Goal: Task Accomplishment & Management: Use online tool/utility

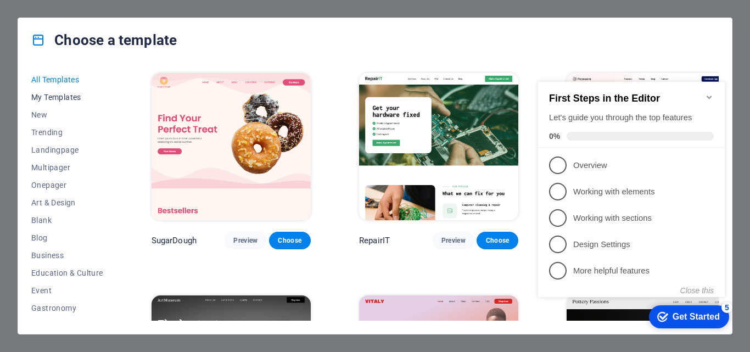
click at [55, 96] on span "My Templates" at bounding box center [67, 97] width 72 height 9
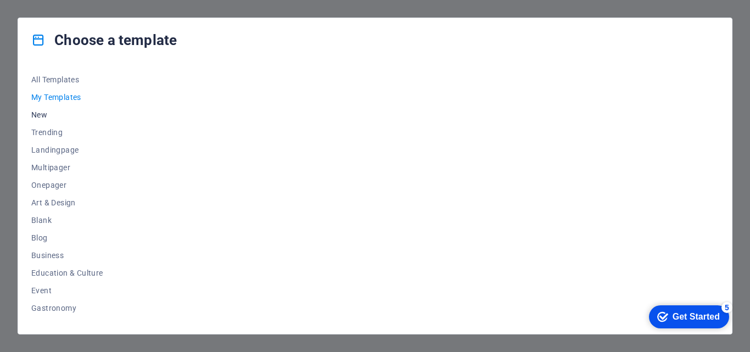
click at [42, 114] on span "New" at bounding box center [67, 114] width 72 height 9
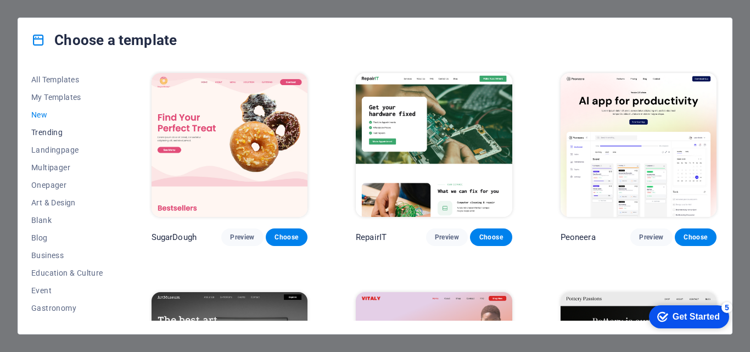
click at [49, 134] on span "Trending" at bounding box center [67, 132] width 72 height 9
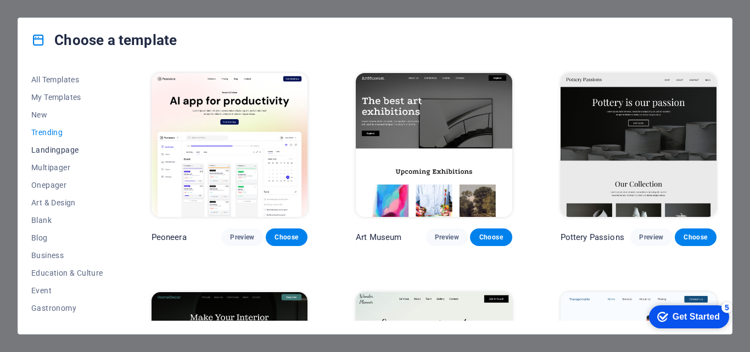
click at [53, 151] on span "Landingpage" at bounding box center [67, 149] width 72 height 9
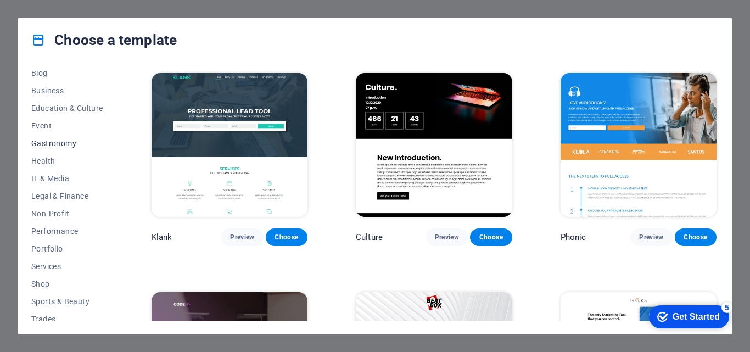
scroll to position [207, 0]
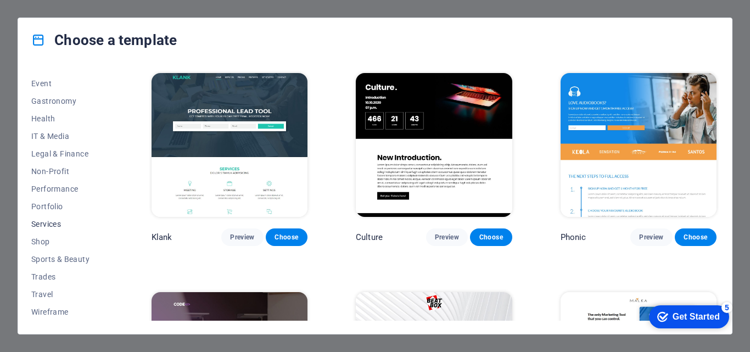
click at [48, 224] on span "Services" at bounding box center [67, 224] width 72 height 9
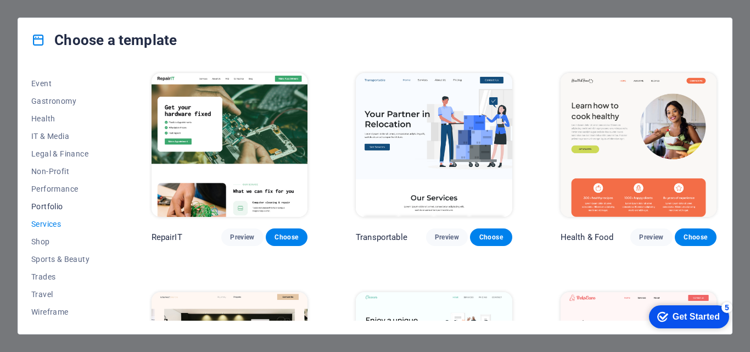
click at [47, 205] on span "Portfolio" at bounding box center [67, 206] width 72 height 9
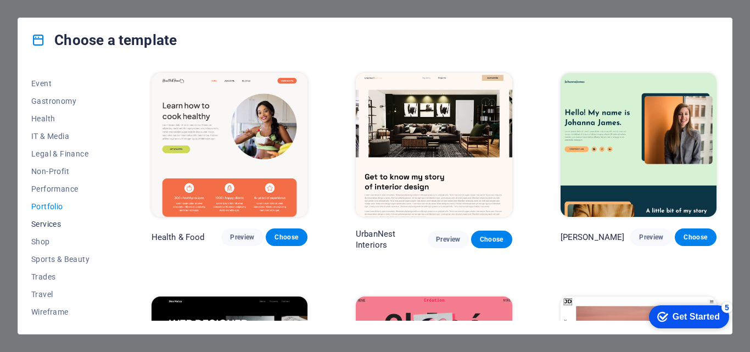
click at [47, 223] on span "Services" at bounding box center [67, 224] width 72 height 9
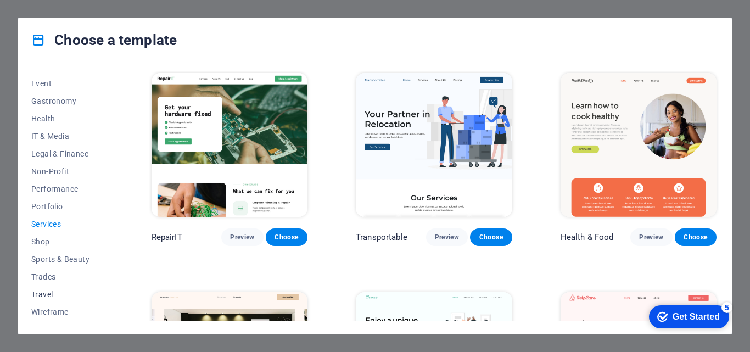
click at [43, 293] on span "Travel" at bounding box center [67, 294] width 72 height 9
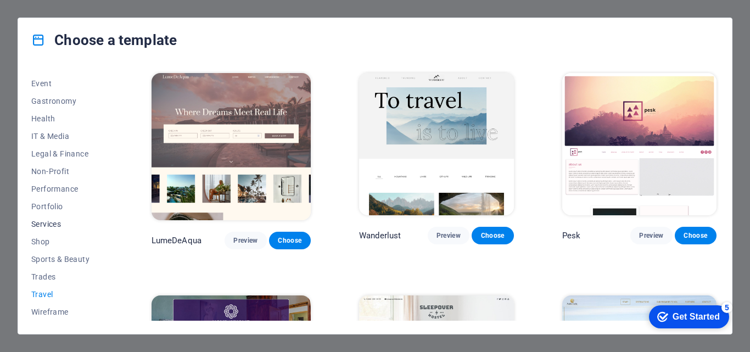
click at [45, 222] on span "Services" at bounding box center [67, 224] width 72 height 9
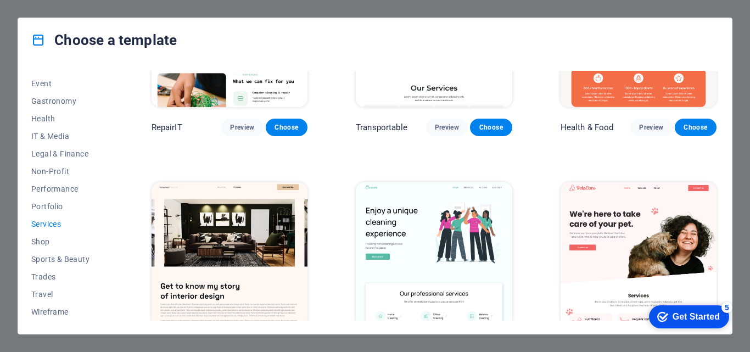
scroll to position [0, 0]
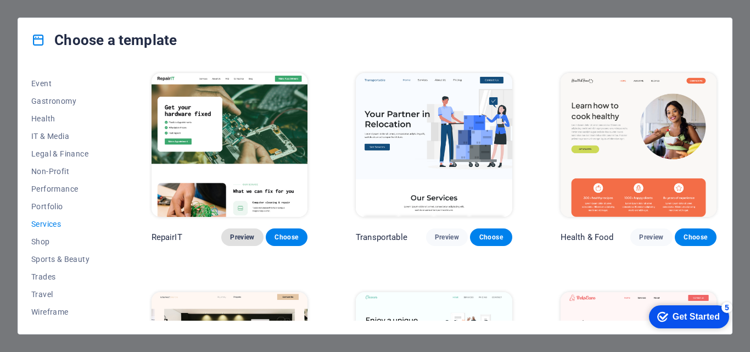
click at [239, 235] on span "Preview" at bounding box center [242, 237] width 24 height 9
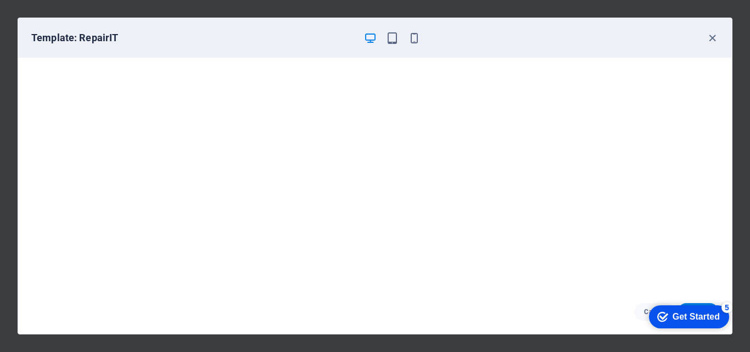
click at [709, 318] on div "Get Started" at bounding box center [695, 317] width 47 height 10
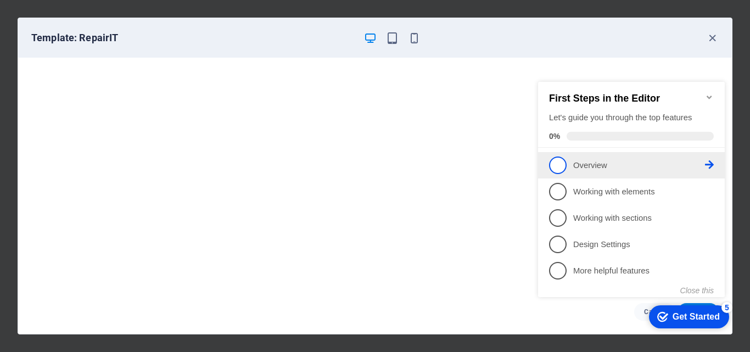
click at [565, 162] on span "1" at bounding box center [558, 165] width 18 height 18
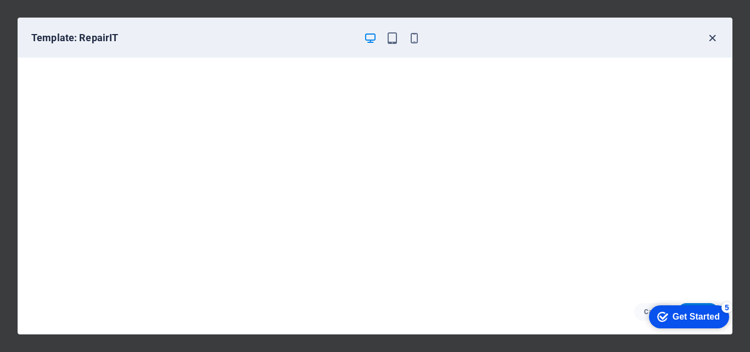
click at [716, 33] on icon "button" at bounding box center [712, 38] width 13 height 13
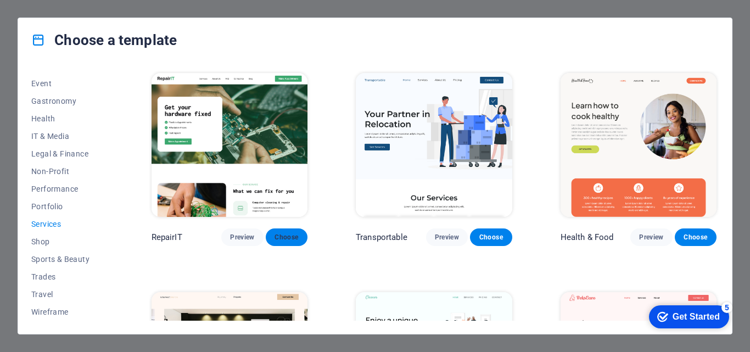
click at [293, 239] on span "Choose" at bounding box center [286, 237] width 24 height 9
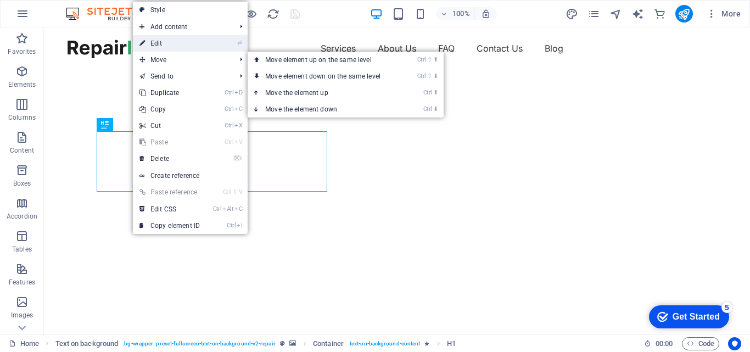
click at [0, 0] on link "⏎ Edit" at bounding box center [0, 0] width 0 height 0
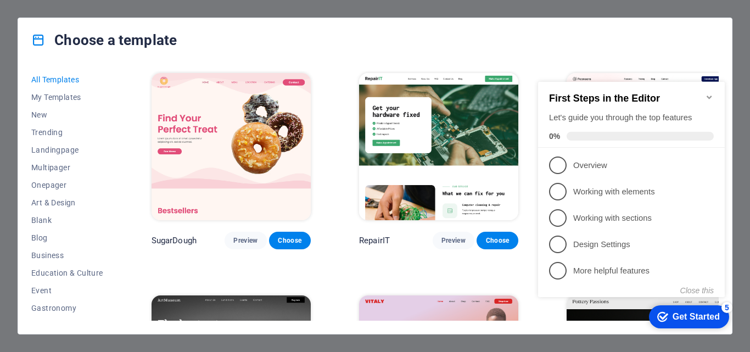
click at [705, 93] on icon "Minimize checklist" at bounding box center [709, 97] width 9 height 9
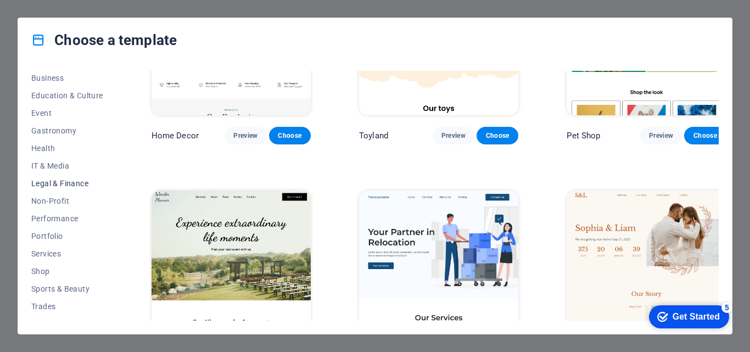
scroll to position [207, 0]
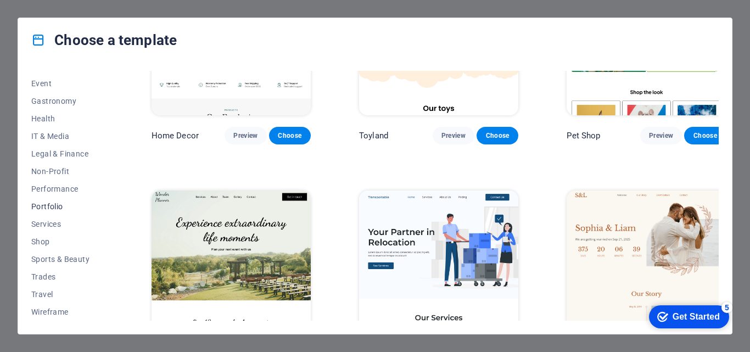
click at [47, 205] on span "Portfolio" at bounding box center [67, 206] width 72 height 9
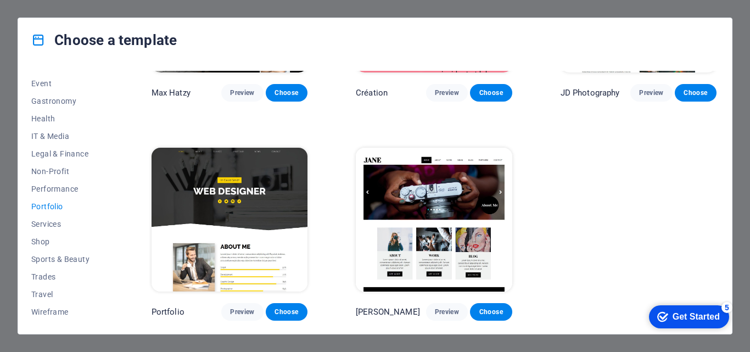
scroll to position [364, 0]
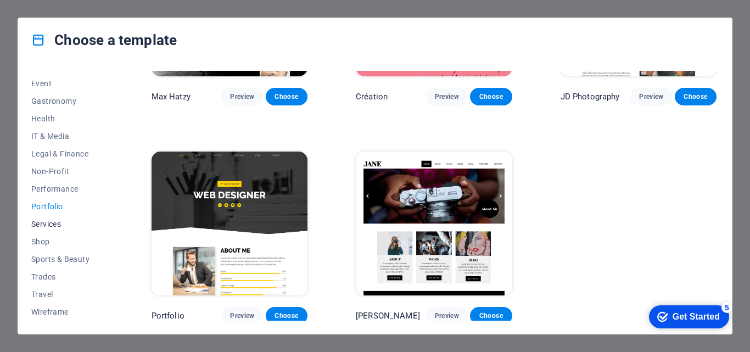
click at [47, 222] on span "Services" at bounding box center [67, 224] width 72 height 9
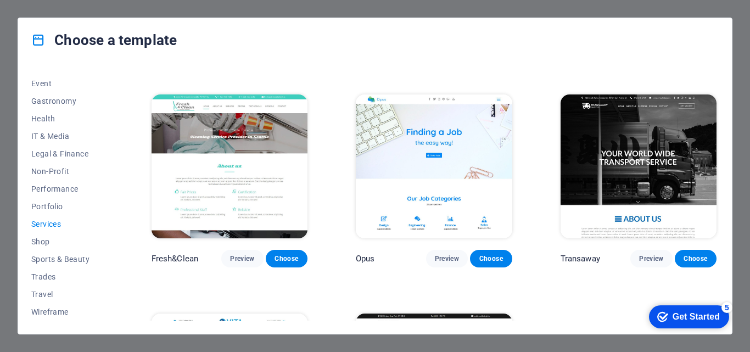
scroll to position [1075, 0]
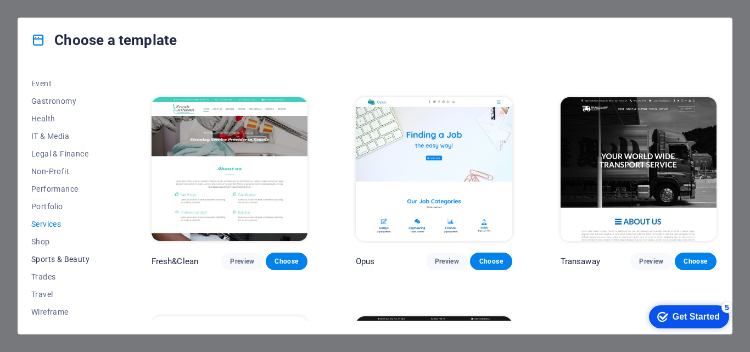
click at [49, 255] on span "Sports & Beauty" at bounding box center [67, 259] width 72 height 9
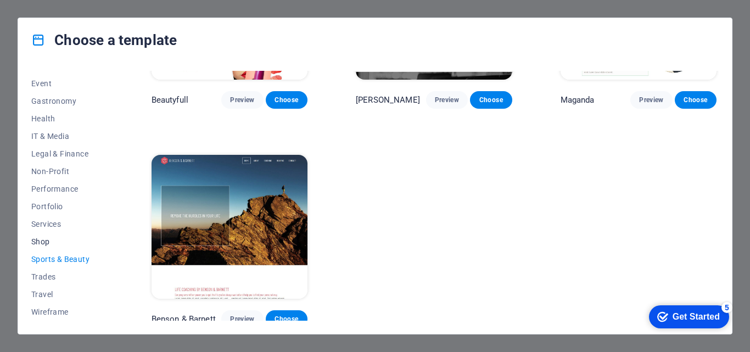
click at [44, 242] on span "Shop" at bounding box center [67, 241] width 72 height 9
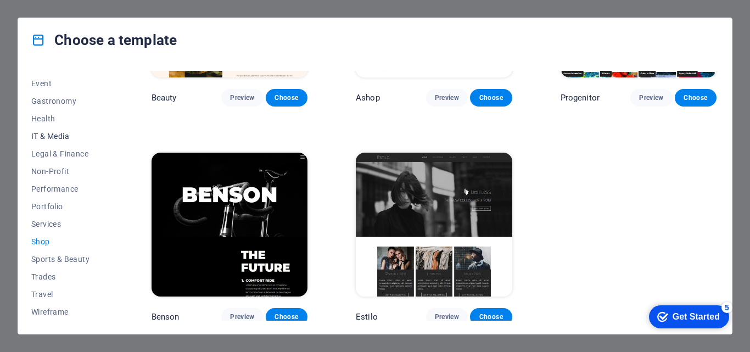
scroll to position [152, 0]
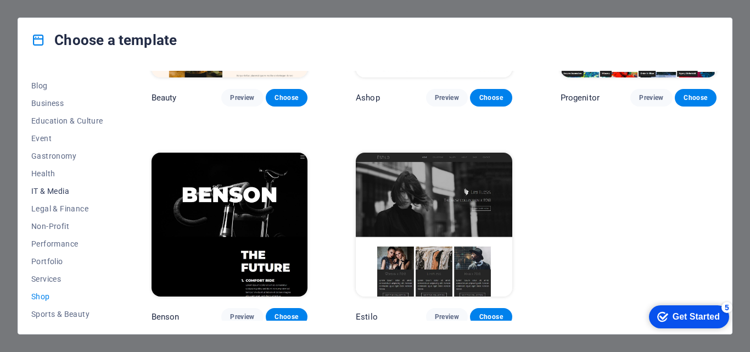
click at [47, 193] on span "IT & Media" at bounding box center [67, 191] width 72 height 9
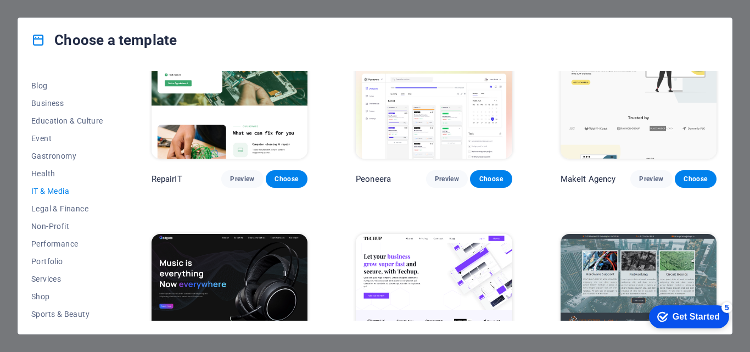
scroll to position [29, 0]
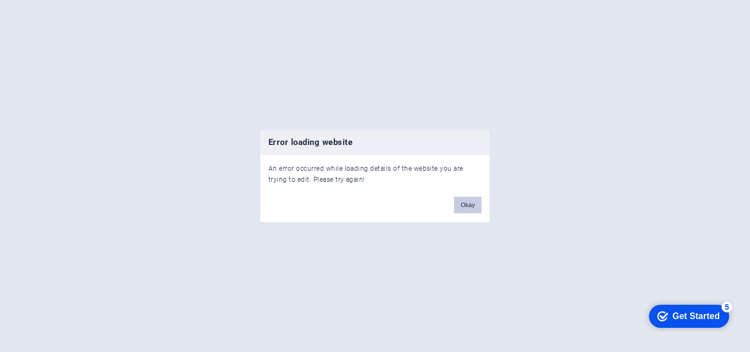
click at [469, 211] on button "Okay" at bounding box center [467, 204] width 27 height 16
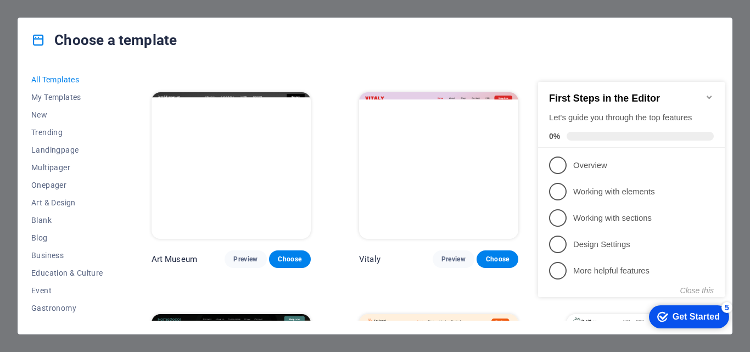
scroll to position [220, 0]
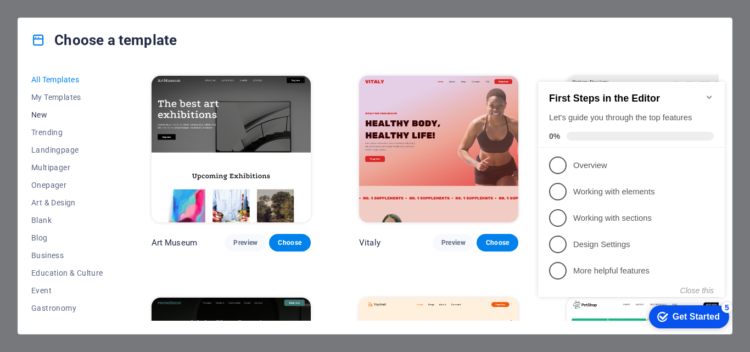
click at [48, 113] on span "New" at bounding box center [67, 114] width 72 height 9
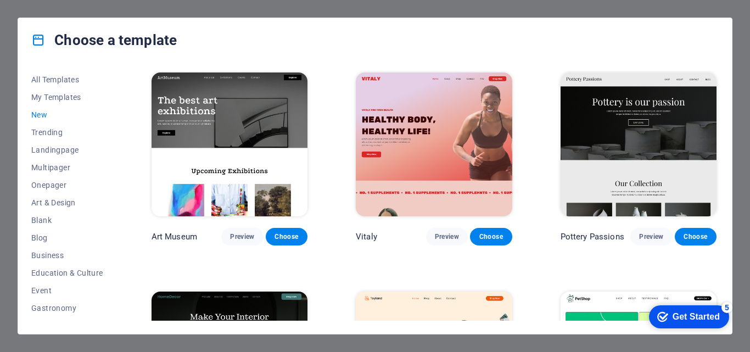
click at [37, 114] on span "New" at bounding box center [67, 114] width 72 height 9
click at [43, 135] on span "Trending" at bounding box center [67, 132] width 72 height 9
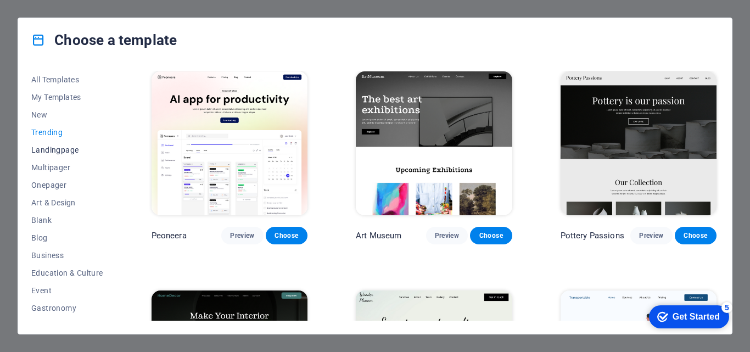
click at [48, 148] on span "Landingpage" at bounding box center [67, 149] width 72 height 9
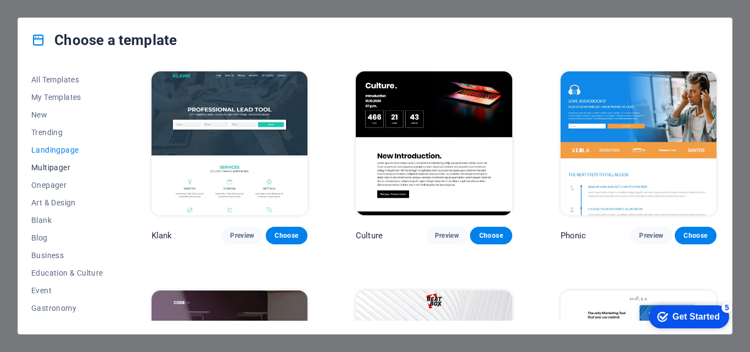
click at [48, 166] on span "Multipager" at bounding box center [67, 167] width 72 height 9
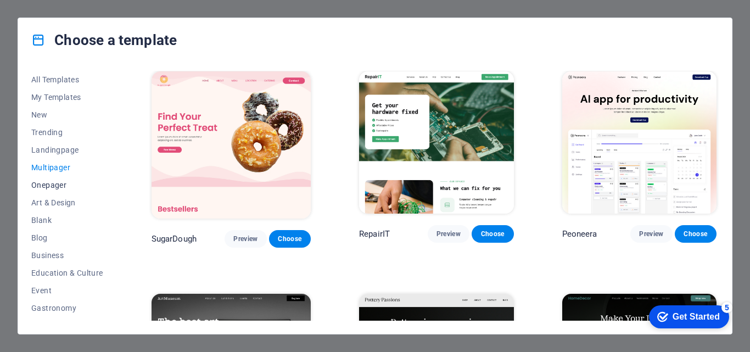
click at [48, 183] on span "Onepager" at bounding box center [67, 185] width 72 height 9
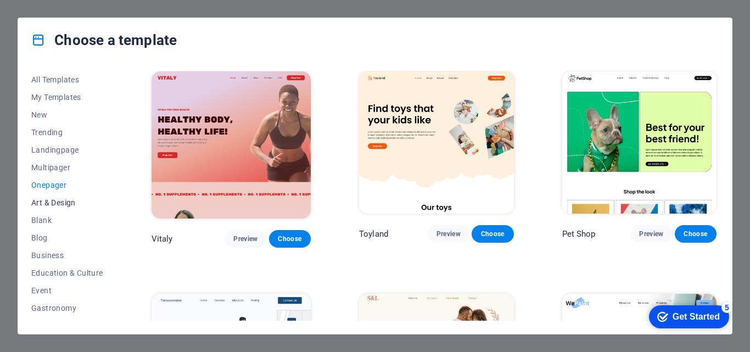
click at [49, 203] on span "Art & Design" at bounding box center [67, 202] width 72 height 9
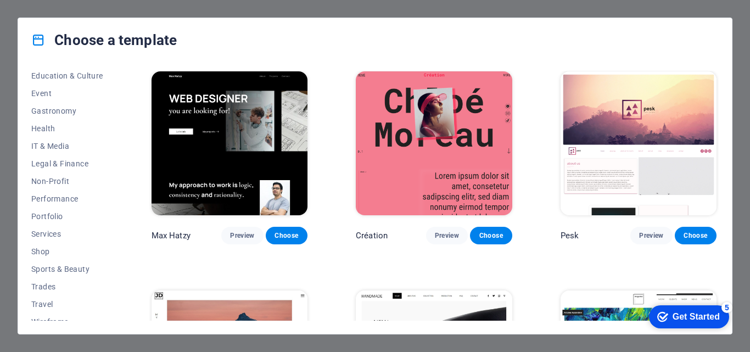
scroll to position [207, 0]
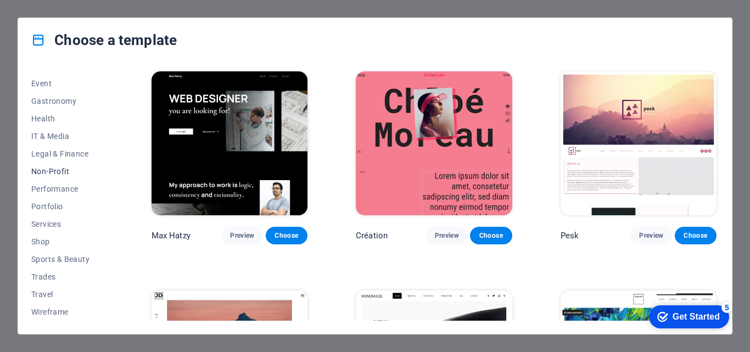
click at [58, 169] on span "Non-Profit" at bounding box center [67, 171] width 72 height 9
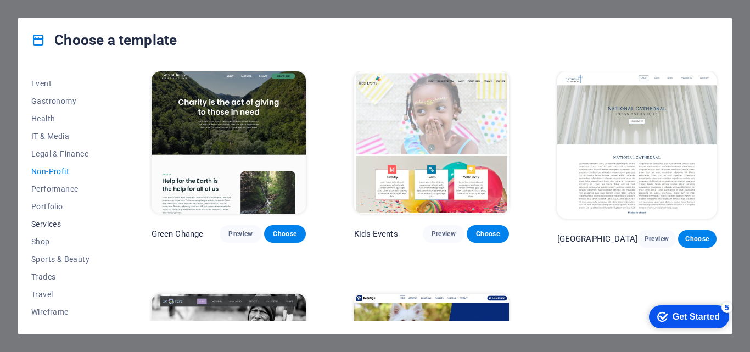
click at [53, 220] on span "Services" at bounding box center [67, 224] width 72 height 9
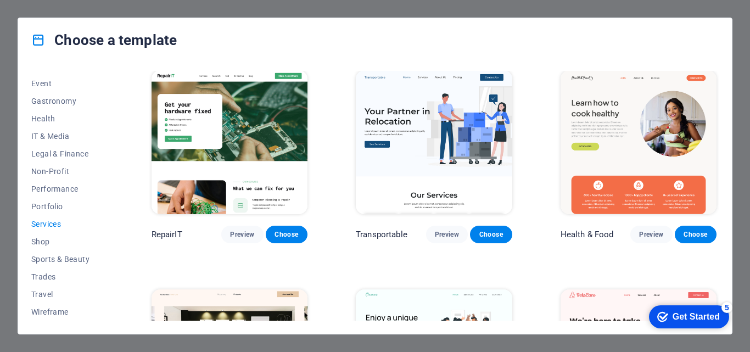
scroll to position [2, 0]
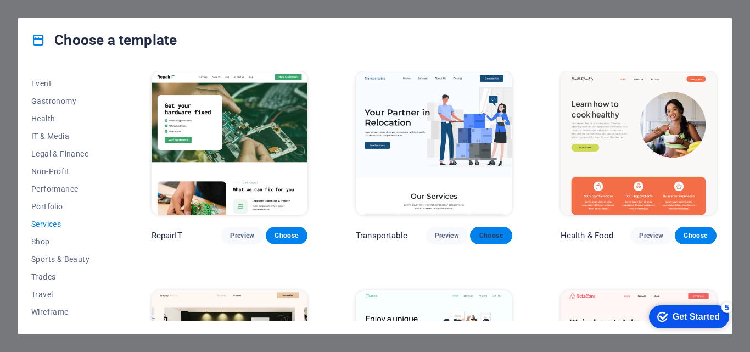
click at [487, 231] on span "Choose" at bounding box center [491, 235] width 24 height 9
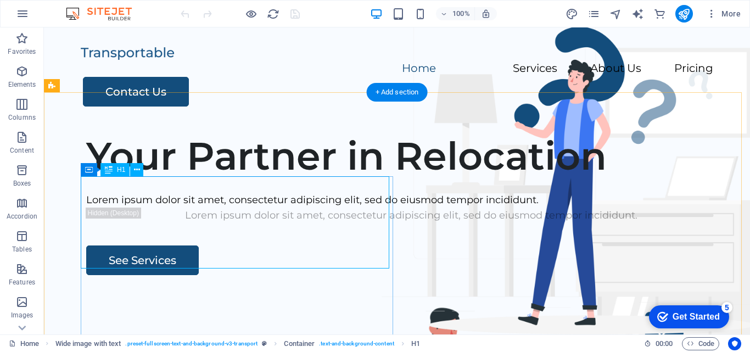
click at [163, 179] on div "Your Partner in Relocation" at bounding box center [411, 156] width 650 height 46
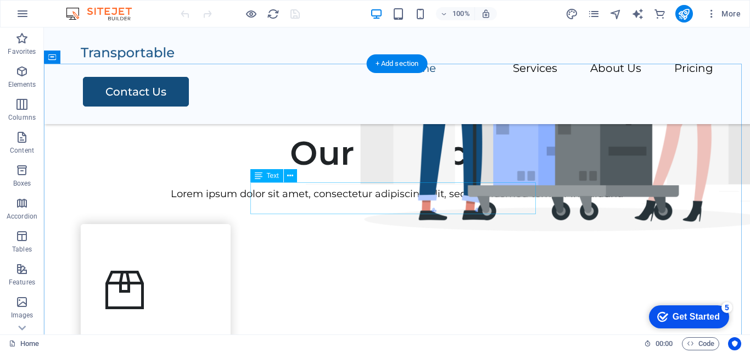
scroll to position [384, 0]
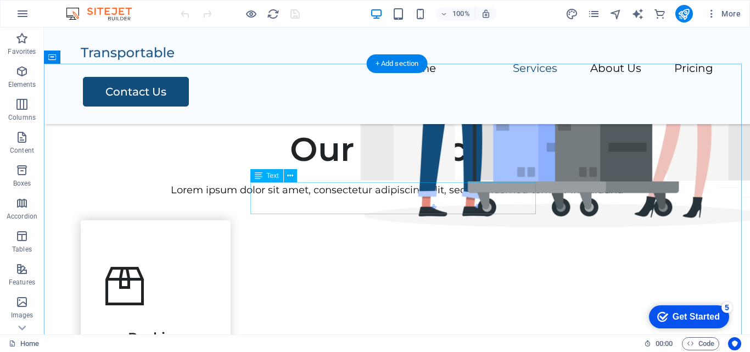
click at [336, 192] on div "Lorem ipsum dolor sit amet, consectetur adipiscing elit, sed do eiusmod tempor …" at bounding box center [397, 190] width 632 height 16
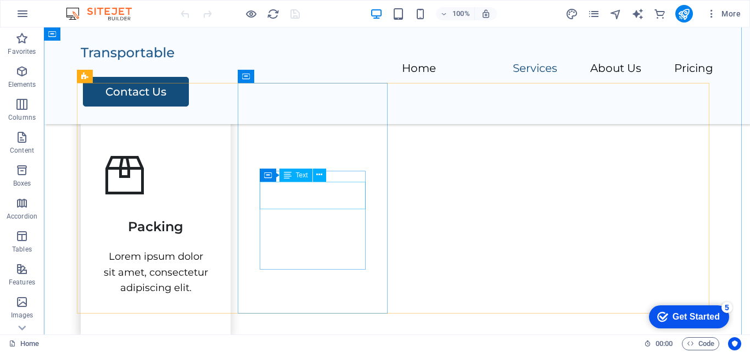
scroll to position [494, 0]
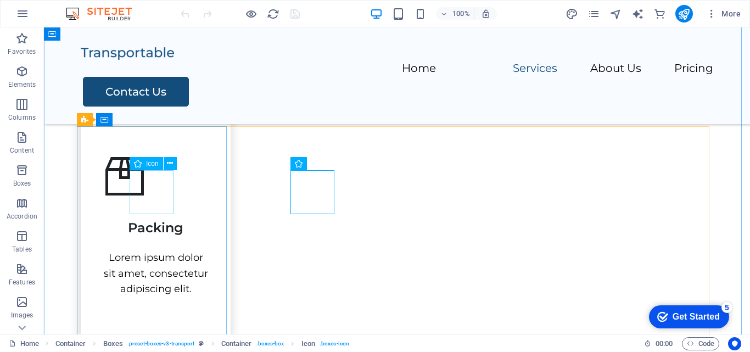
click at [153, 194] on figure at bounding box center [156, 176] width 106 height 44
click at [153, 162] on span "Icon" at bounding box center [152, 163] width 13 height 7
click at [176, 161] on button at bounding box center [170, 163] width 13 height 13
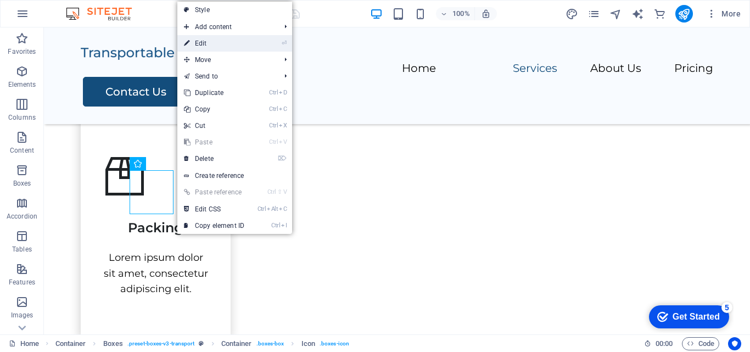
click at [221, 45] on link "⏎ Edit" at bounding box center [214, 43] width 74 height 16
select select "xMidYMid"
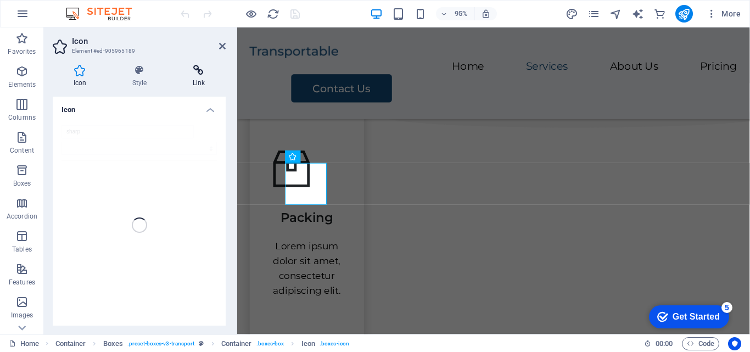
click at [200, 77] on h4 "Link" at bounding box center [199, 76] width 54 height 23
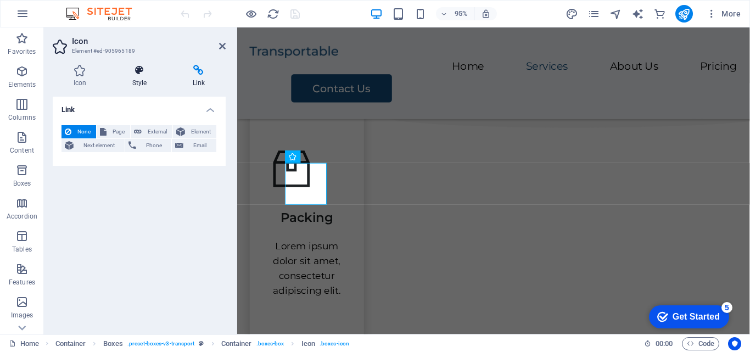
click at [148, 74] on icon at bounding box center [139, 70] width 56 height 11
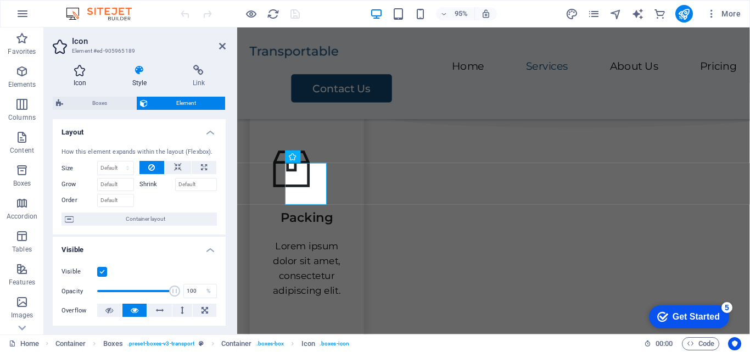
click at [82, 78] on h4 "Icon" at bounding box center [82, 76] width 59 height 23
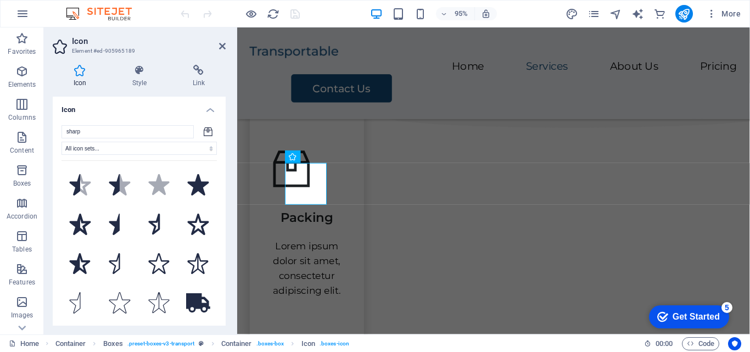
click at [210, 131] on icon at bounding box center [208, 131] width 9 height 9
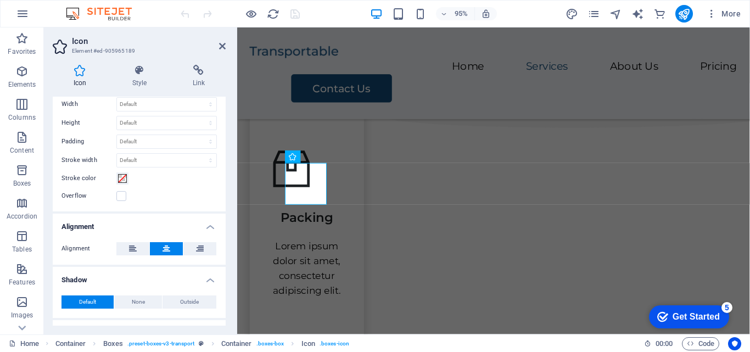
scroll to position [329, 0]
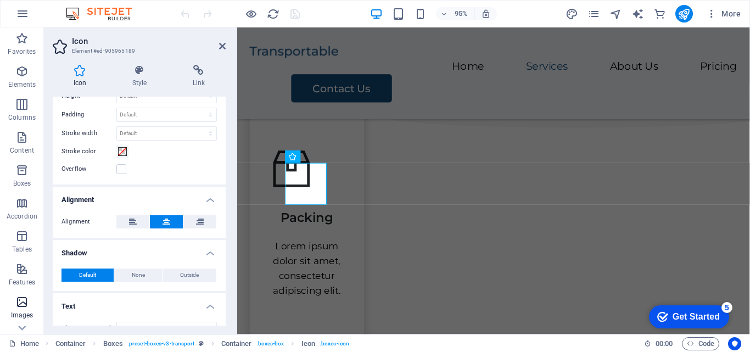
click at [24, 310] on span "Images" at bounding box center [22, 308] width 44 height 26
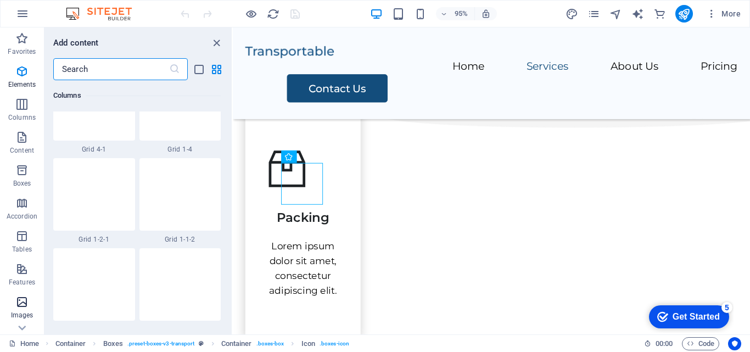
scroll to position [5565, 0]
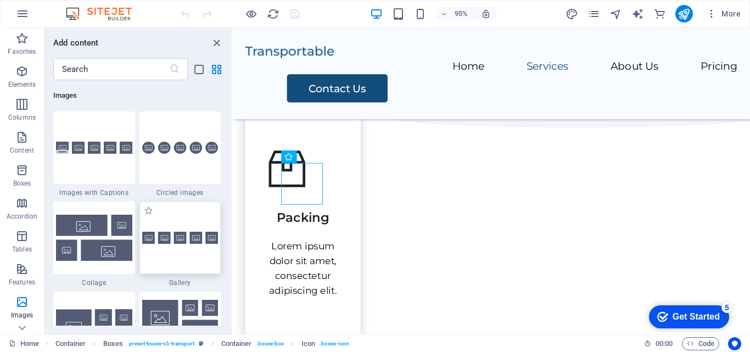
click at [170, 241] on img at bounding box center [180, 238] width 76 height 13
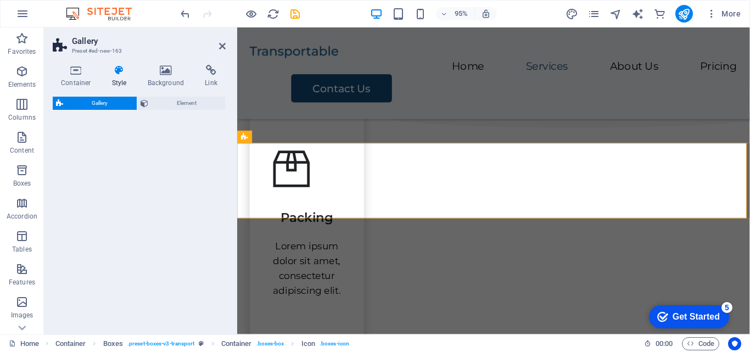
select select "rem"
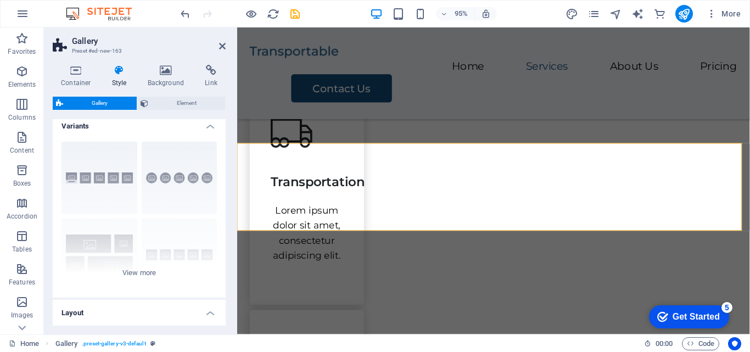
scroll to position [0, 0]
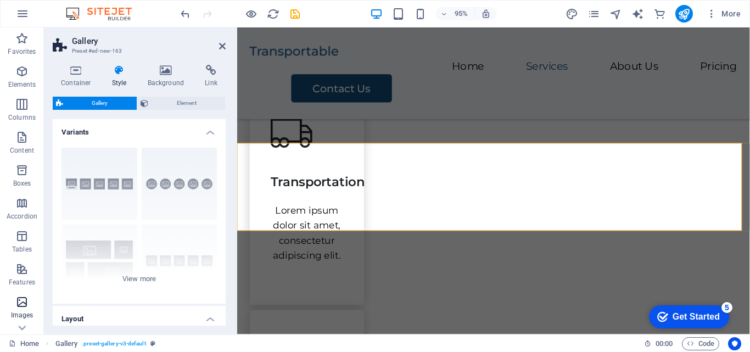
click at [24, 298] on icon "button" at bounding box center [21, 301] width 13 height 13
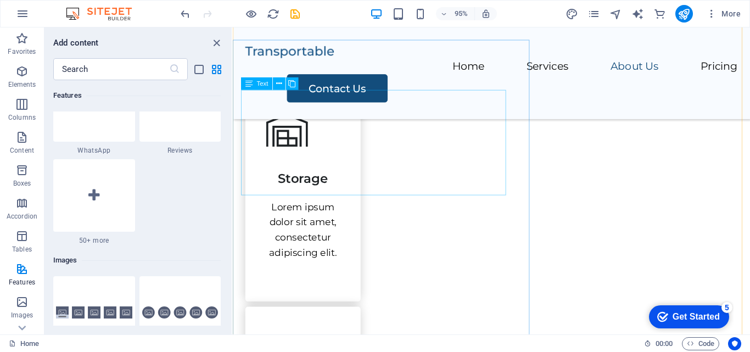
scroll to position [1042, 0]
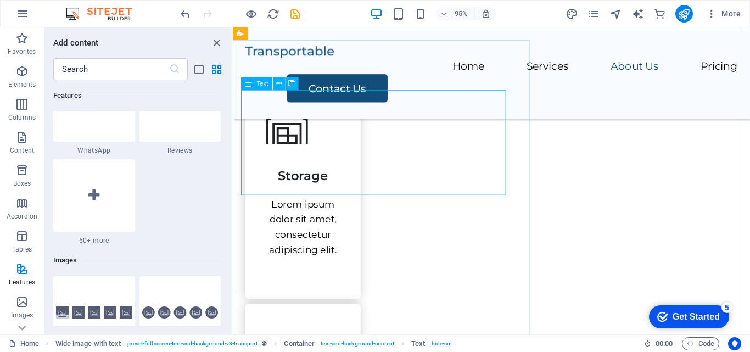
click at [252, 85] on div "Text" at bounding box center [256, 83] width 31 height 13
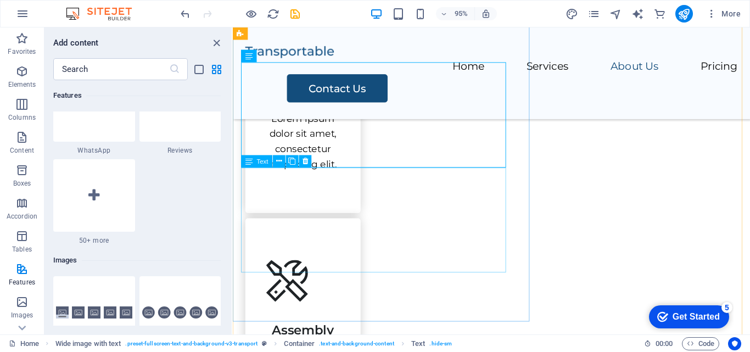
scroll to position [1151, 0]
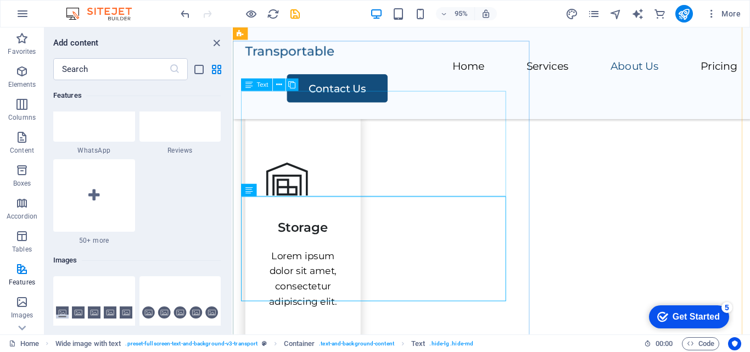
scroll to position [987, 0]
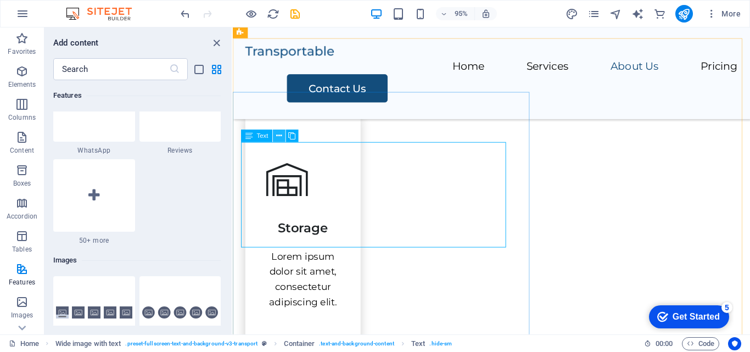
click at [282, 136] on icon at bounding box center [278, 136] width 5 height 11
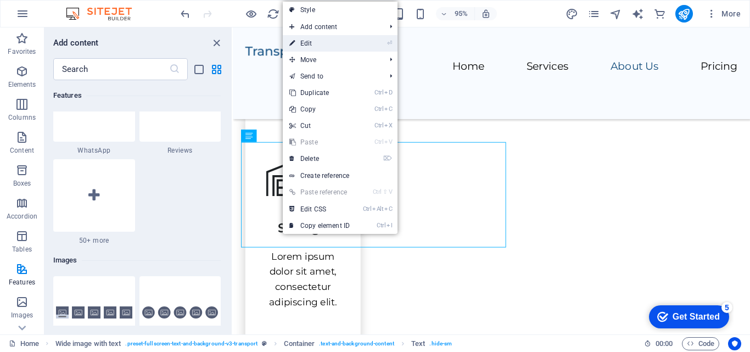
click at [327, 46] on link "⏎ Edit" at bounding box center [320, 43] width 74 height 16
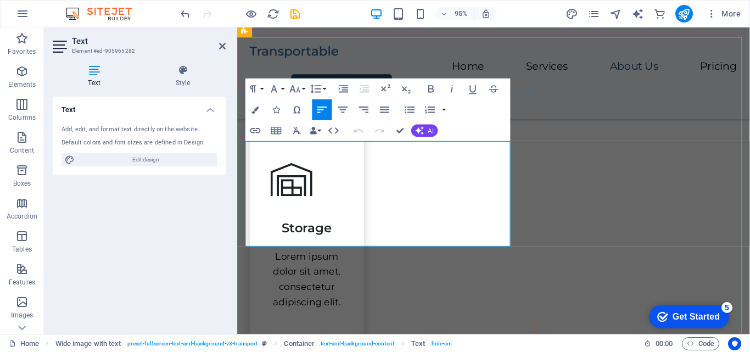
click at [341, 109] on icon "button" at bounding box center [342, 110] width 13 height 13
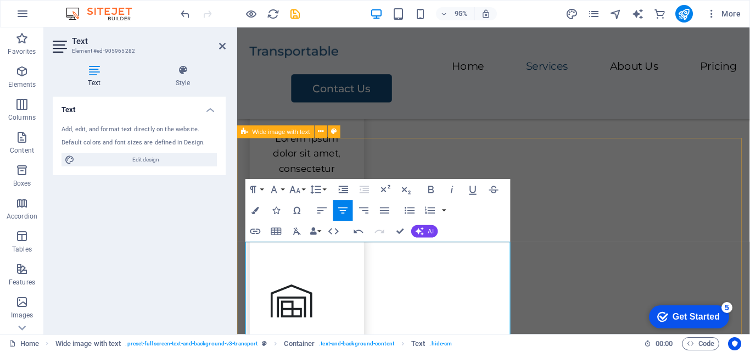
scroll to position [822, 0]
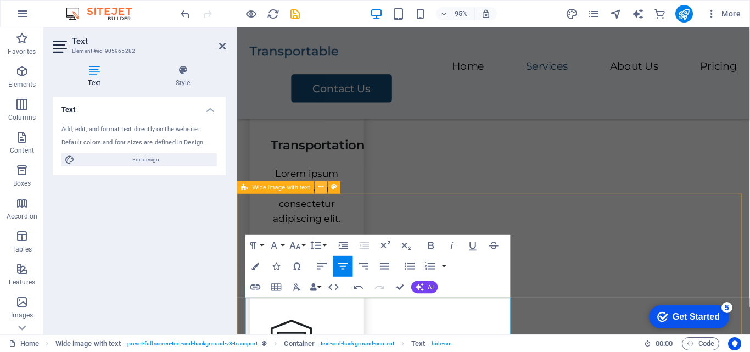
click at [319, 187] on icon at bounding box center [320, 187] width 5 height 11
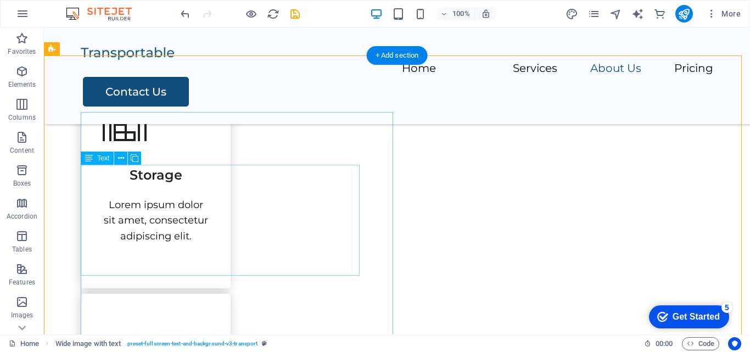
scroll to position [1042, 0]
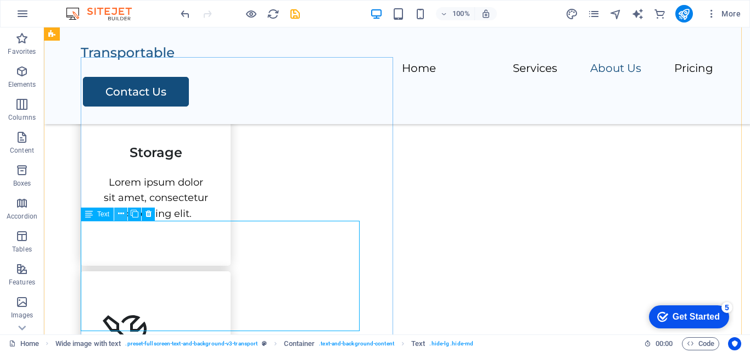
click at [114, 213] on button at bounding box center [120, 213] width 13 height 13
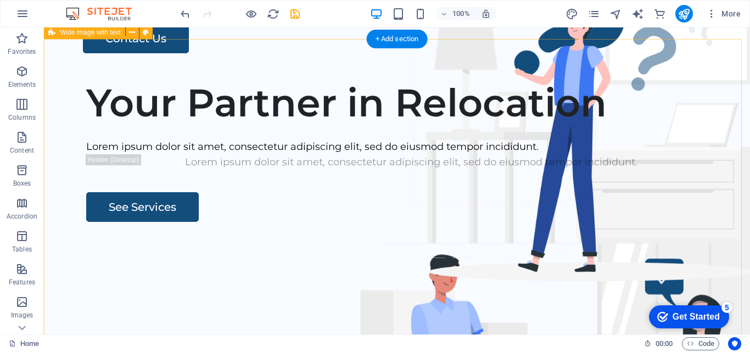
scroll to position [0, 0]
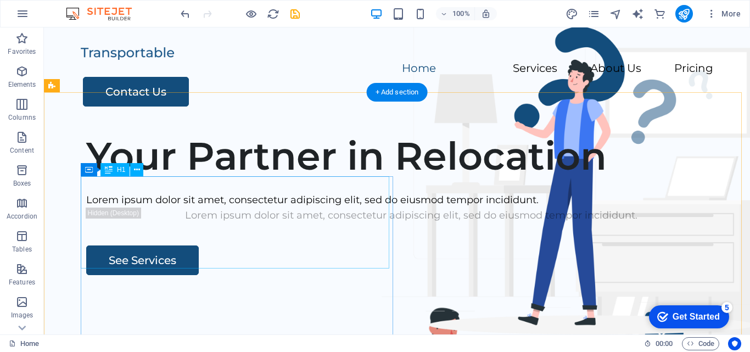
click at [228, 179] on div "Your Partner in Relocation" at bounding box center [411, 156] width 650 height 46
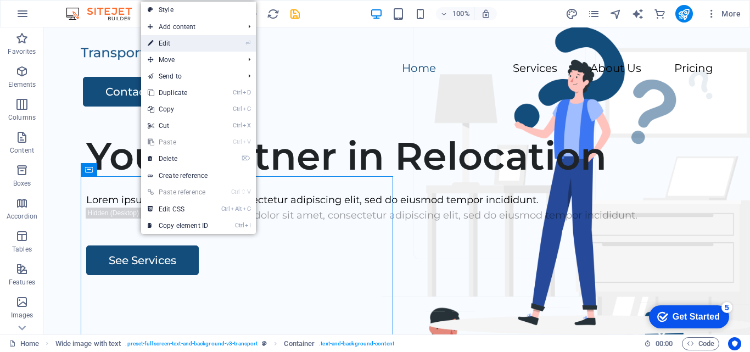
click at [208, 43] on link "⏎ Edit" at bounding box center [178, 43] width 74 height 16
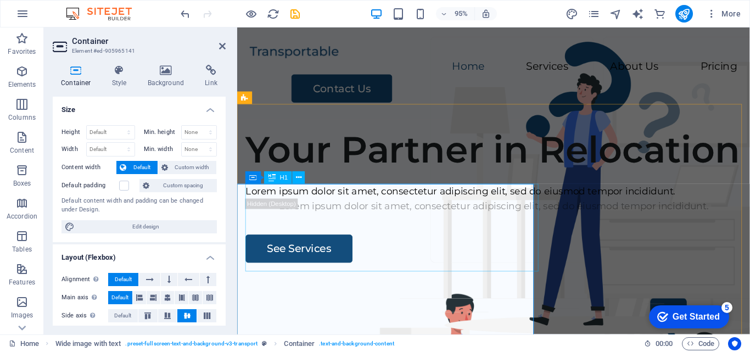
click at [321, 179] on div "Your Partner in Relocation" at bounding box center [507, 156] width 522 height 46
click at [322, 179] on div "Your Partner in Relocation" at bounding box center [507, 156] width 522 height 46
click at [291, 179] on div "Your Partner in Relocation" at bounding box center [507, 156] width 522 height 46
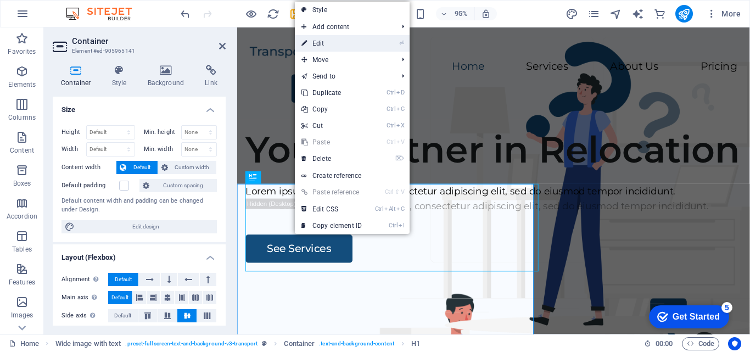
click at [339, 47] on link "⏎ Edit" at bounding box center [332, 43] width 74 height 16
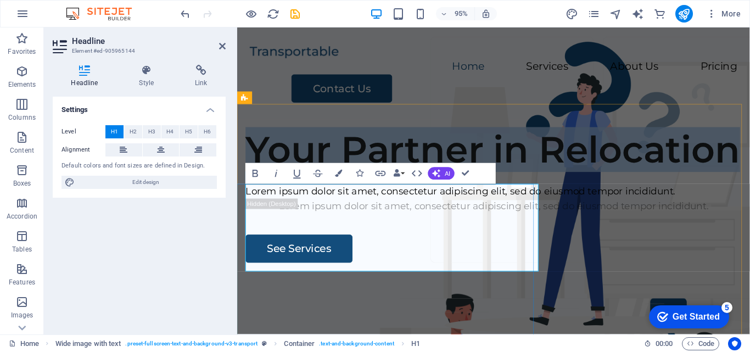
click at [321, 179] on h1 "Your Partner in Relocation" at bounding box center [507, 156] width 522 height 46
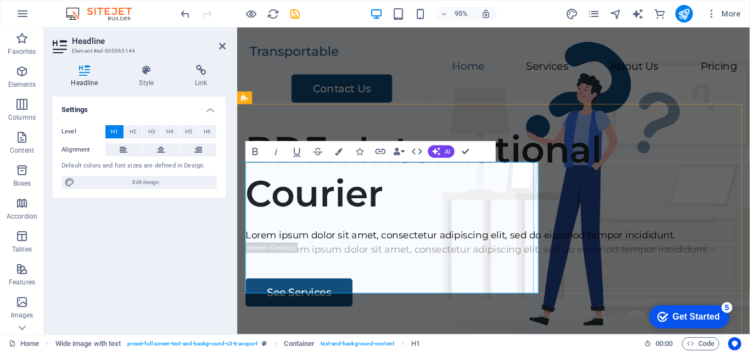
click at [548, 225] on h1 "BDEx International Courier" at bounding box center [507, 179] width 522 height 92
click at [461, 225] on h1 "BDEx International Courier" at bounding box center [507, 179] width 522 height 92
click at [379, 225] on h1 "BDEx International Courier" at bounding box center [507, 179] width 522 height 92
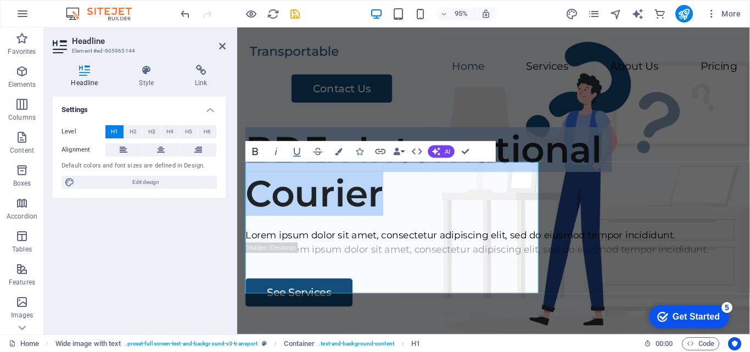
click at [257, 154] on icon "button" at bounding box center [254, 151] width 5 height 7
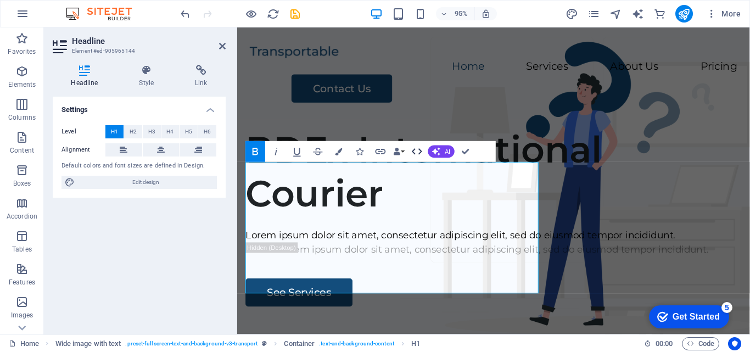
click at [415, 151] on icon "button" at bounding box center [417, 151] width 13 height 13
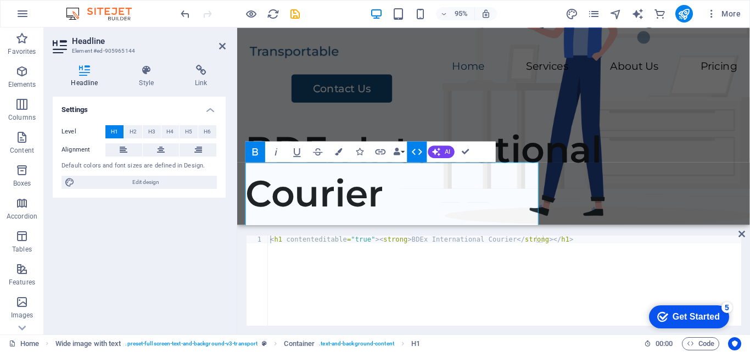
click at [418, 151] on icon "button" at bounding box center [417, 151] width 13 height 13
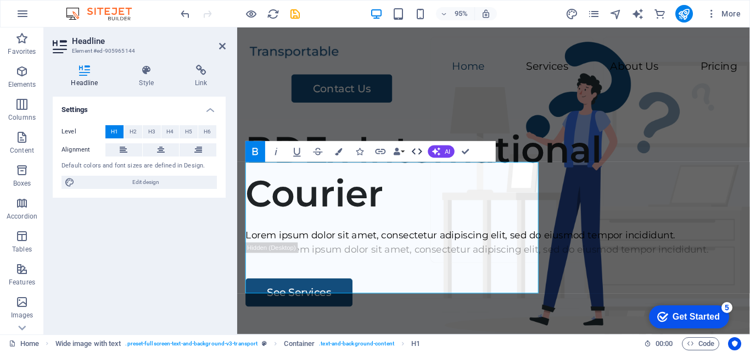
click at [412, 150] on icon "button" at bounding box center [417, 151] width 13 height 13
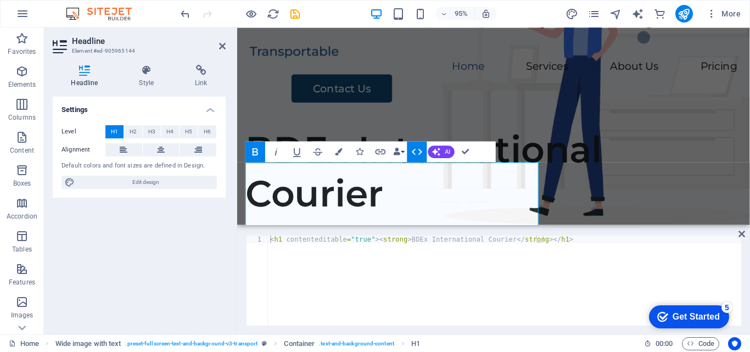
click at [418, 152] on icon "button" at bounding box center [417, 151] width 13 height 13
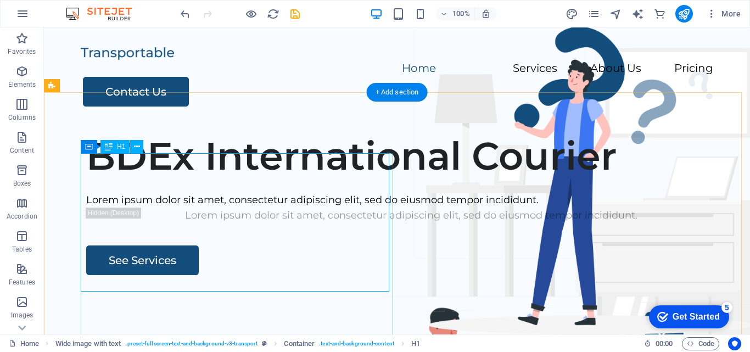
click at [244, 179] on div "BDEx International Courier" at bounding box center [411, 156] width 650 height 46
click at [136, 148] on icon at bounding box center [137, 147] width 6 height 12
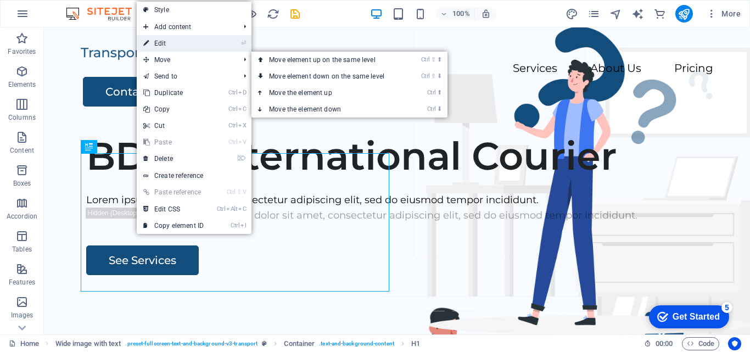
click at [195, 43] on link "⏎ Edit" at bounding box center [174, 43] width 74 height 16
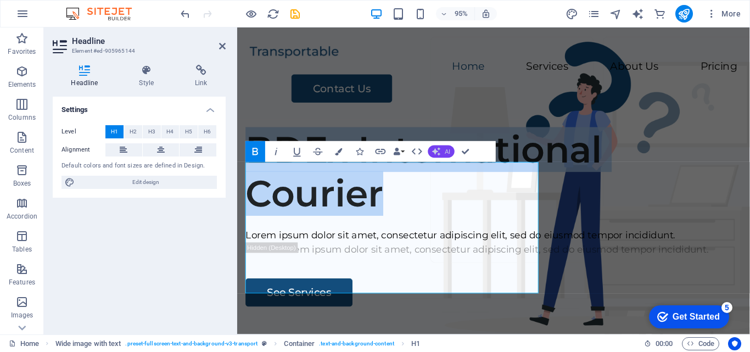
click at [447, 153] on span "AI" at bounding box center [447, 152] width 5 height 6
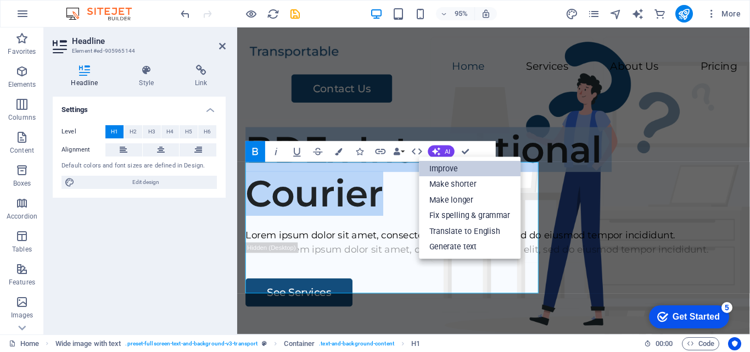
click at [448, 165] on link "Improve" at bounding box center [470, 169] width 102 height 16
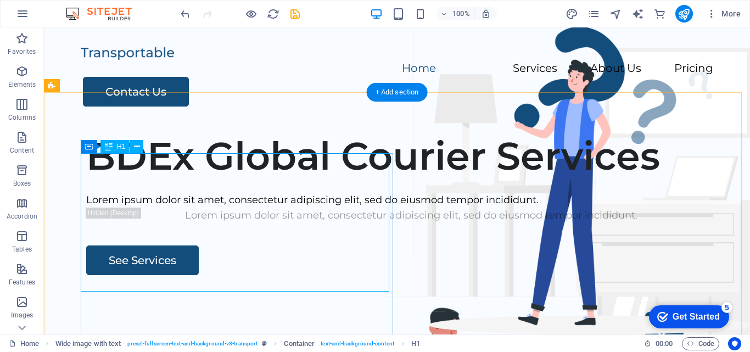
click at [194, 179] on div "BDEx Global Courier Services" at bounding box center [411, 156] width 650 height 46
click at [112, 179] on div "BDEx Global Courier Services" at bounding box center [411, 156] width 650 height 46
click at [139, 144] on icon at bounding box center [137, 147] width 6 height 12
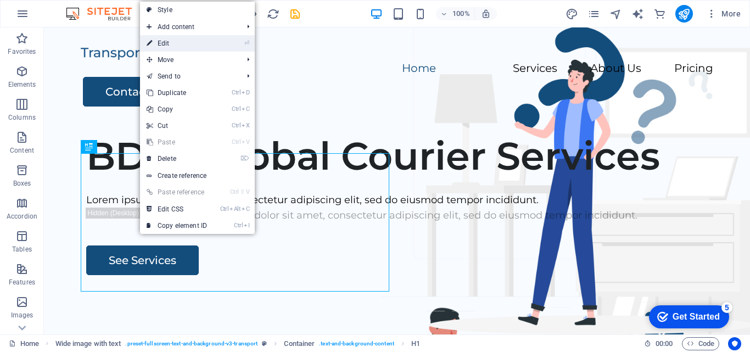
click at [193, 35] on link "⏎ Edit" at bounding box center [177, 43] width 74 height 16
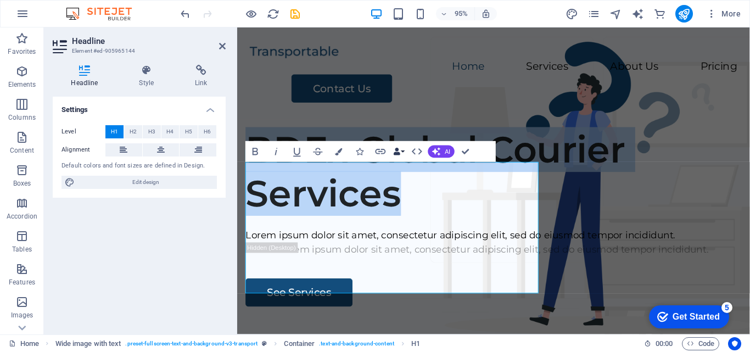
click at [398, 150] on icon "button" at bounding box center [396, 151] width 7 height 7
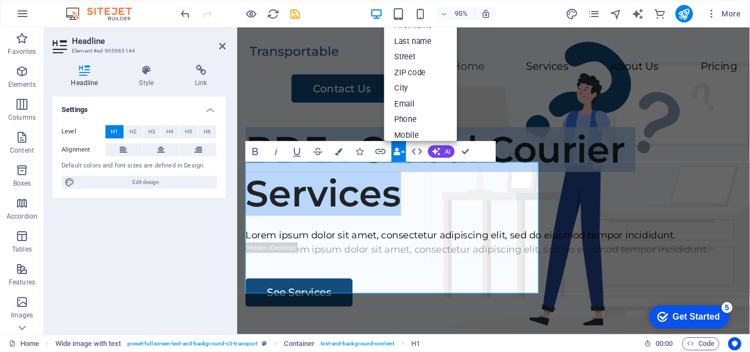
click at [397, 151] on icon "button" at bounding box center [396, 151] width 7 height 7
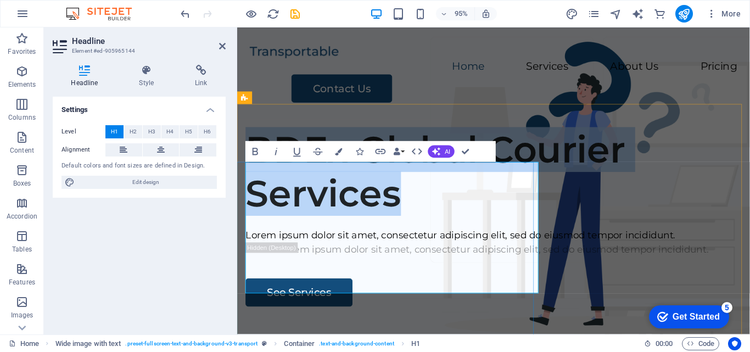
click at [380, 220] on h1 "BDEx Global Courier Services" at bounding box center [507, 179] width 522 height 92
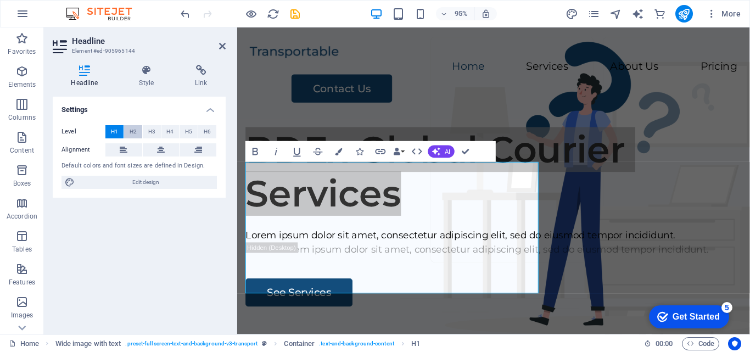
click at [136, 132] on span "H2" at bounding box center [133, 131] width 7 height 13
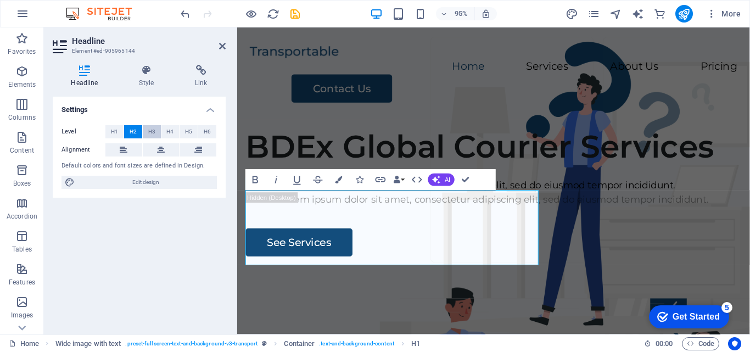
click at [153, 134] on span "H3" at bounding box center [151, 131] width 7 height 13
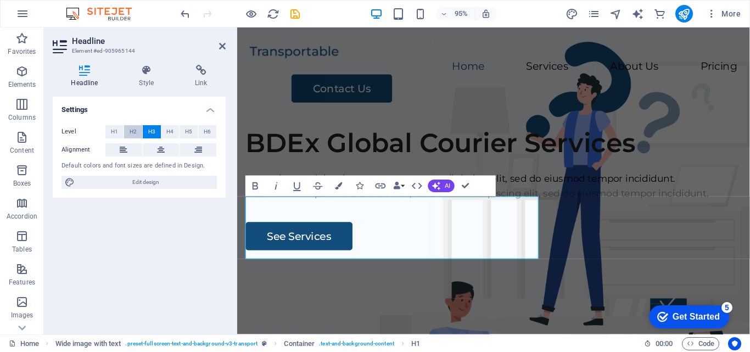
click at [130, 134] on span "H2" at bounding box center [133, 131] width 7 height 13
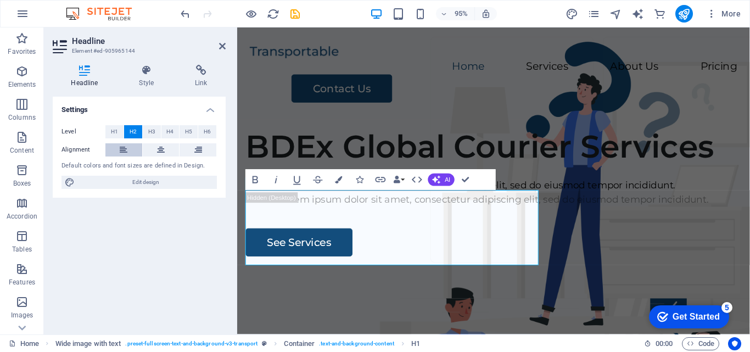
click at [127, 150] on icon at bounding box center [124, 149] width 8 height 13
click at [161, 148] on icon at bounding box center [161, 149] width 8 height 13
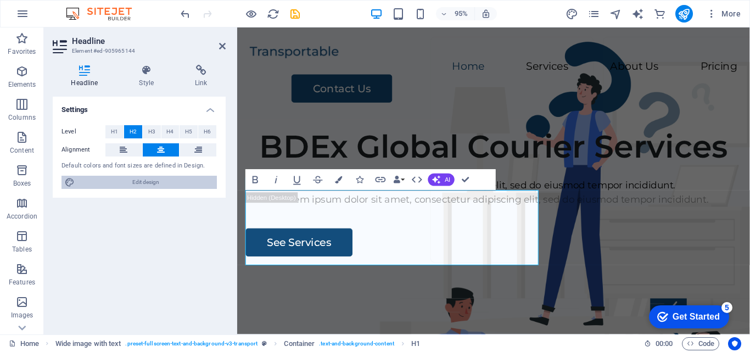
click at [131, 184] on span "Edit design" at bounding box center [146, 182] width 136 height 13
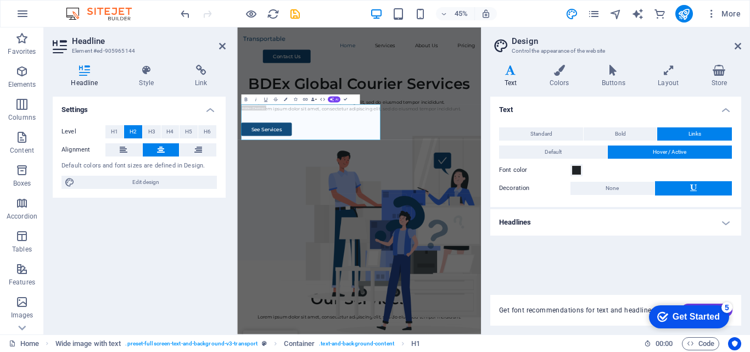
click at [168, 247] on div "Settings Level H1 H2 H3 H4 H5 H6 Alignment Default colors and font sizes are de…" at bounding box center [139, 211] width 173 height 229
click at [224, 45] on icon at bounding box center [222, 46] width 7 height 9
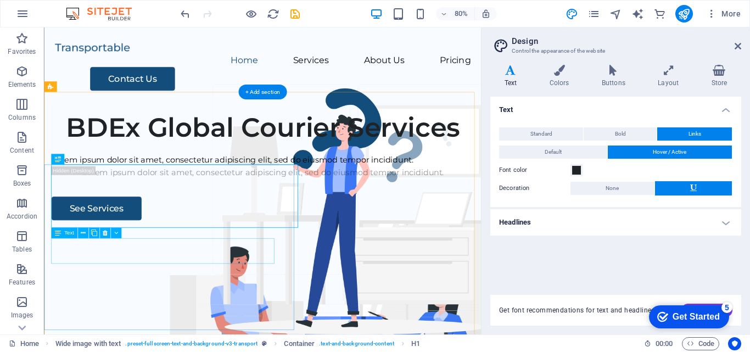
click at [136, 201] on div "Lorem ipsum dolor sit amet, consectetur adipiscing elit, sed do eiusmod tempor …" at bounding box center [317, 193] width 528 height 16
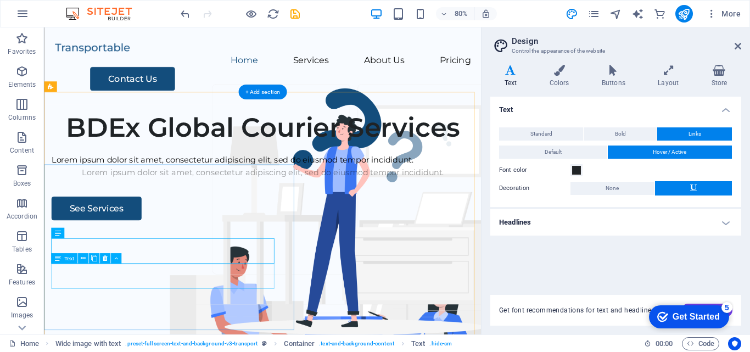
click at [141, 217] on div "Lorem ipsum dolor sit amet, consectetur adipiscing elit, sed do eiusmod tempor …" at bounding box center [317, 209] width 528 height 16
click at [182, 201] on div "Lorem ipsum dolor sit amet, consectetur adipiscing elit, sed do eiusmod tempor …" at bounding box center [317, 193] width 528 height 16
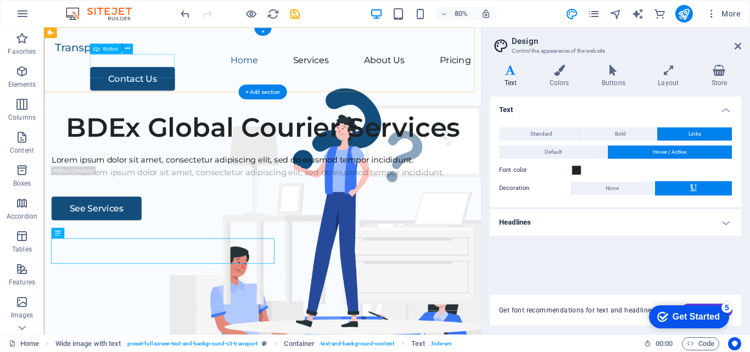
click at [150, 77] on div "Contact Us" at bounding box center [339, 92] width 476 height 30
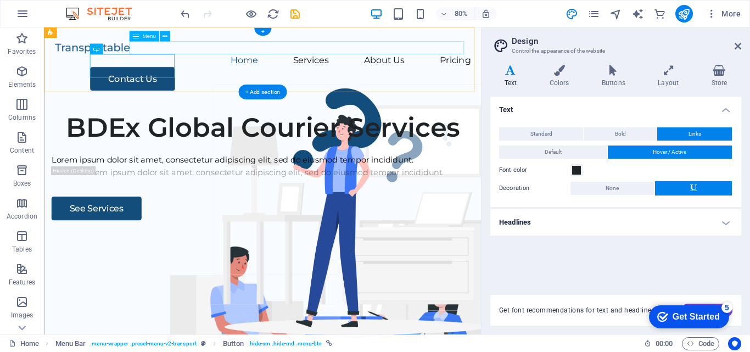
click at [291, 61] on nav "Home Services About Us Pricing" at bounding box center [317, 69] width 520 height 16
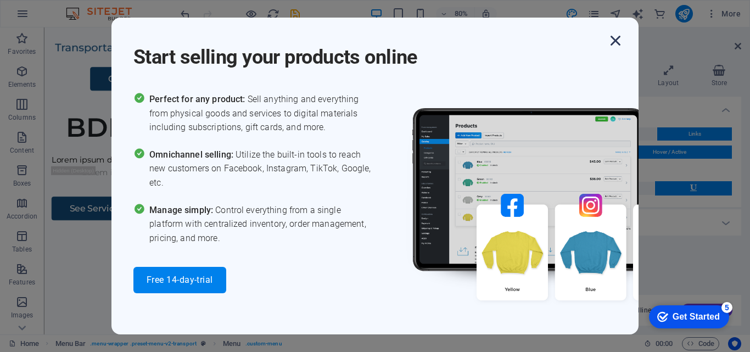
click at [616, 38] on icon "button" at bounding box center [615, 41] width 20 height 20
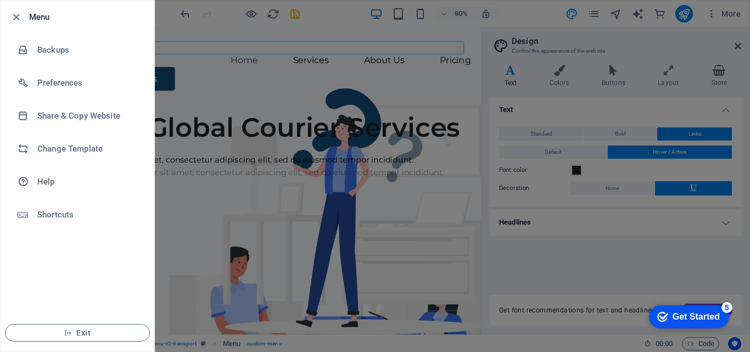
click at [25, 14] on div at bounding box center [19, 16] width 20 height 13
click at [19, 15] on icon "button" at bounding box center [16, 17] width 13 height 13
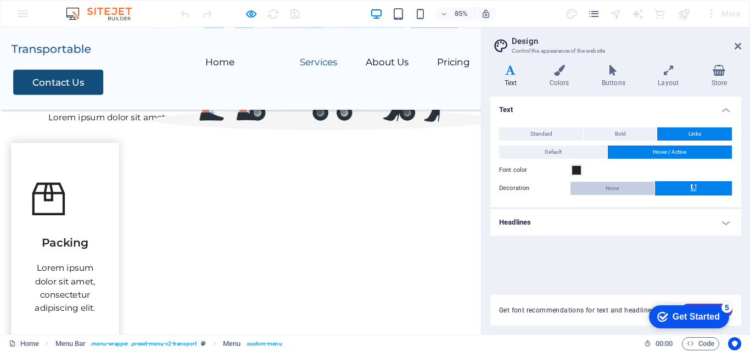
scroll to position [439, 0]
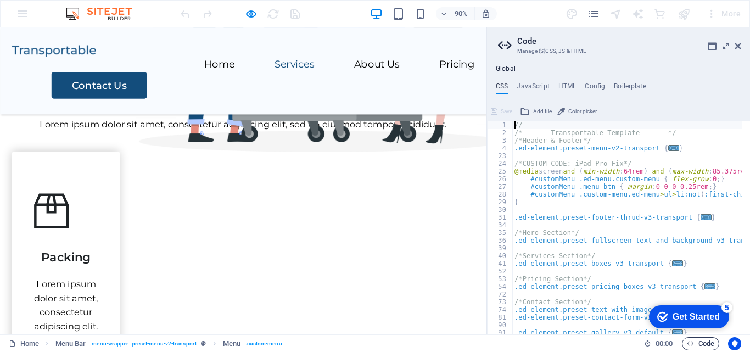
click at [726, 44] on icon at bounding box center [726, 46] width 0 height 9
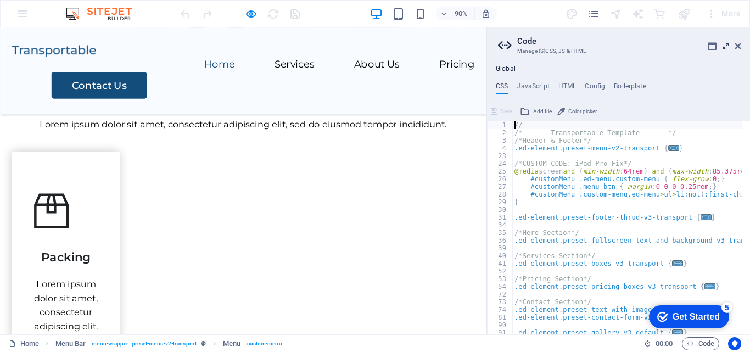
scroll to position [0, 0]
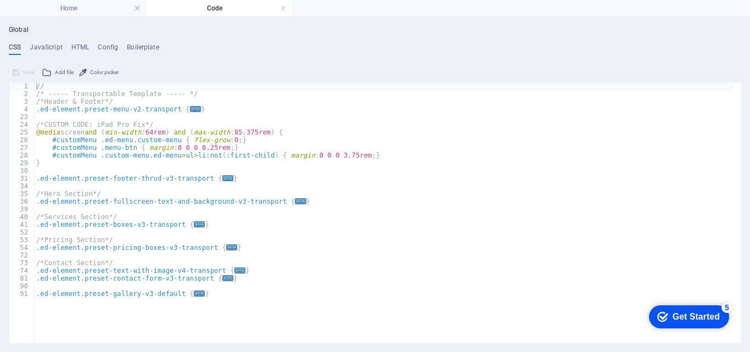
click at [8, 27] on div "Global CSS JavaScript HTML Config Boilerplate // 1 2 3 4 23 24 25 26 27 28 29 3…" at bounding box center [375, 184] width 750 height 335
click at [282, 8] on link at bounding box center [283, 8] width 7 height 10
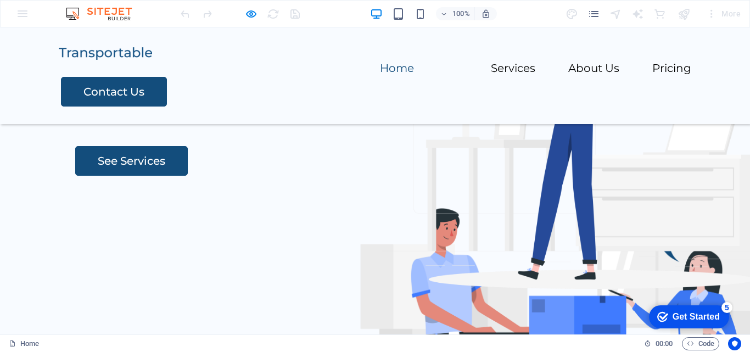
scroll to position [110, 0]
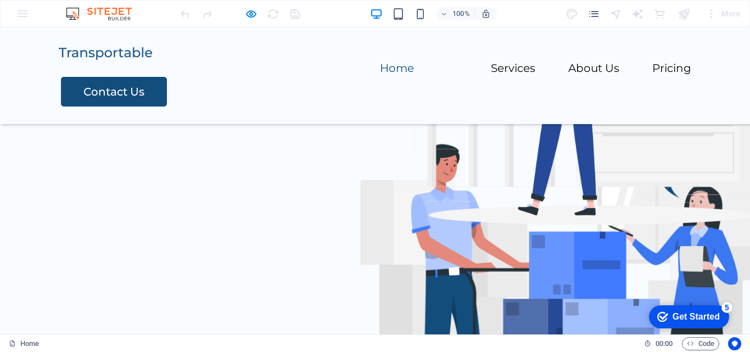
click at [451, 134] on img at bounding box center [566, 295] width 521 height 368
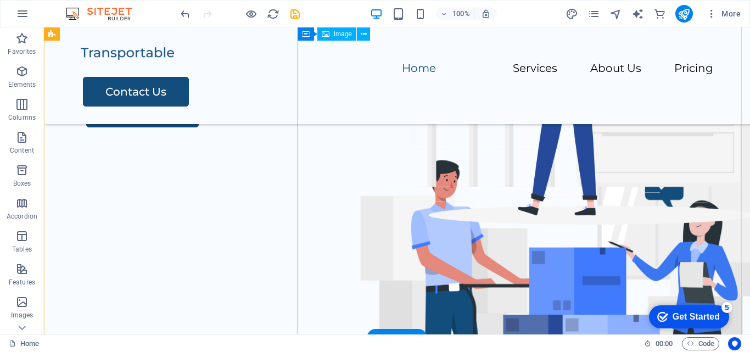
click at [465, 188] on figure at bounding box center [566, 311] width 521 height 368
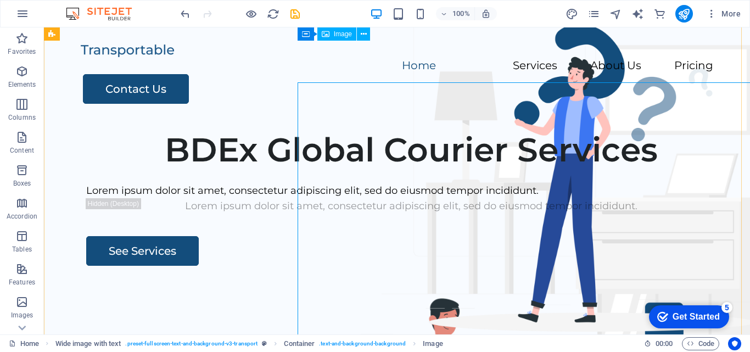
scroll to position [0, 0]
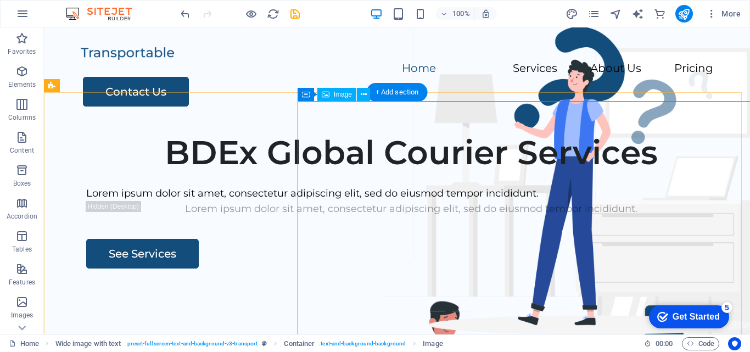
click at [334, 100] on div "Image" at bounding box center [336, 94] width 39 height 13
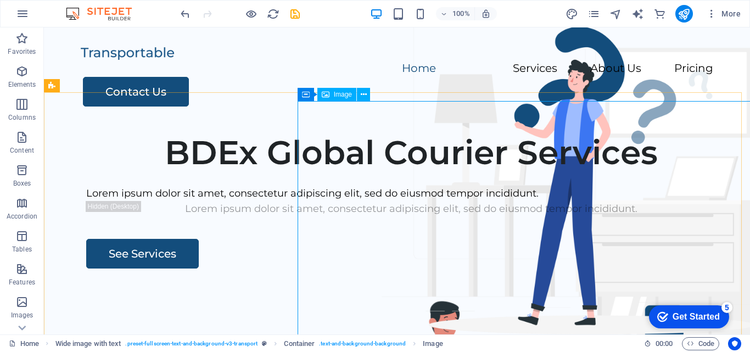
select select "px"
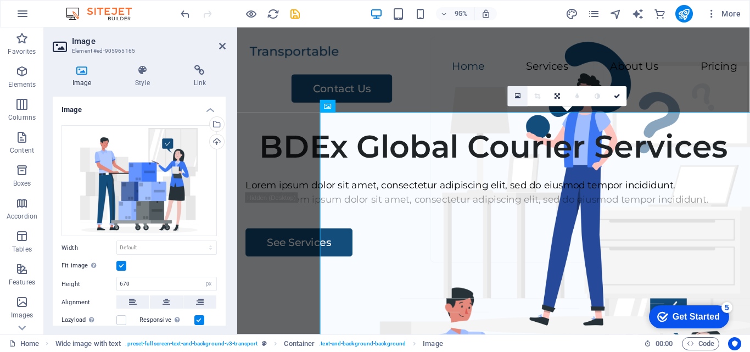
click at [515, 95] on icon at bounding box center [518, 96] width 6 height 7
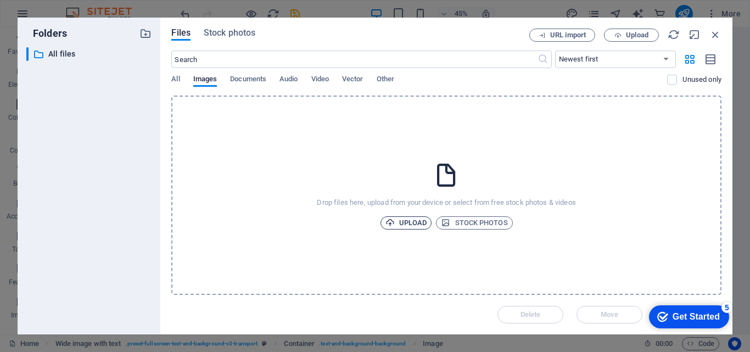
click at [417, 217] on span "Upload" at bounding box center [406, 222] width 42 height 13
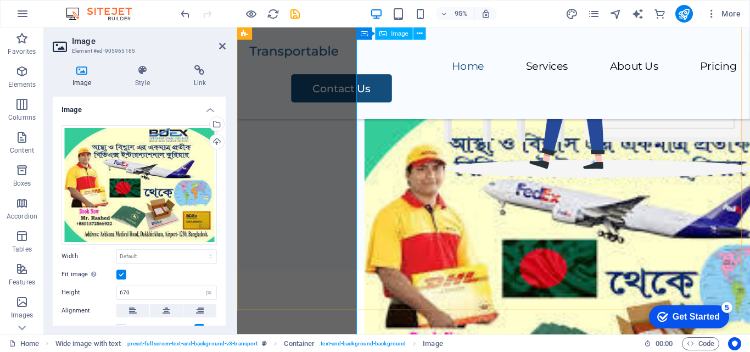
scroll to position [220, 0]
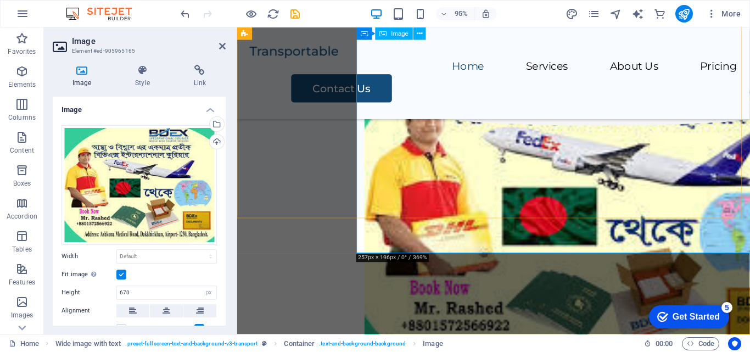
click at [572, 169] on figure at bounding box center [612, 217] width 482 height 368
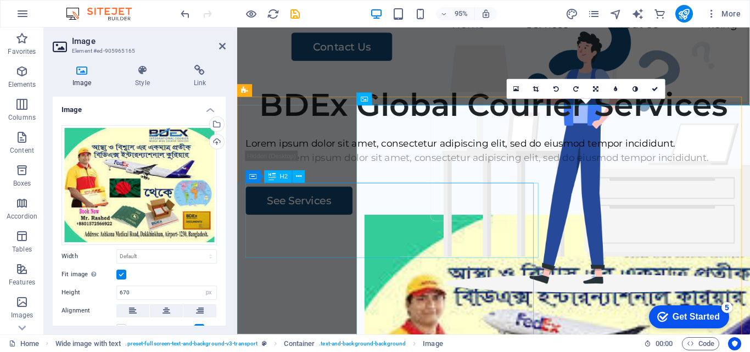
scroll to position [55, 0]
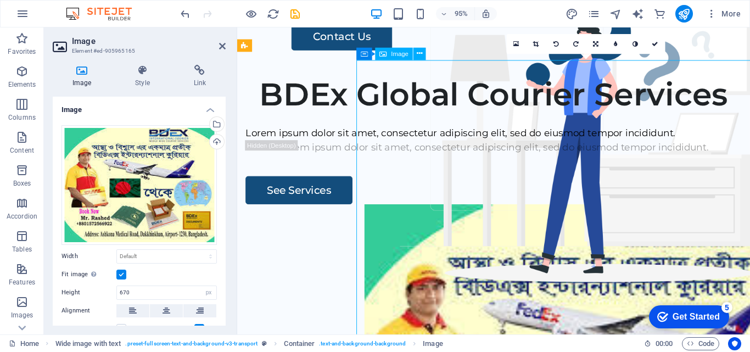
drag, startPoint x: 637, startPoint y: 204, endPoint x: 565, endPoint y: 207, distance: 72.5
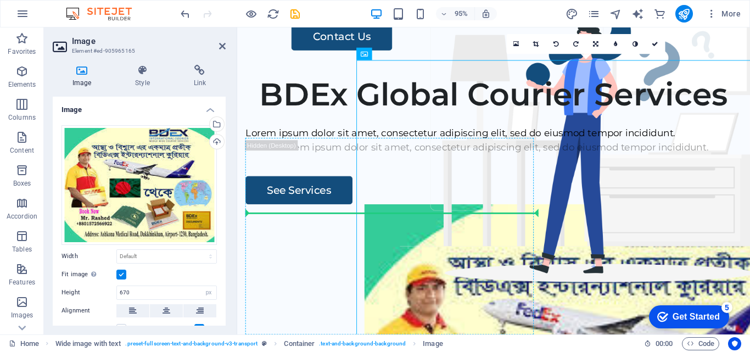
drag, startPoint x: 598, startPoint y: 201, endPoint x: 460, endPoint y: 204, distance: 137.8
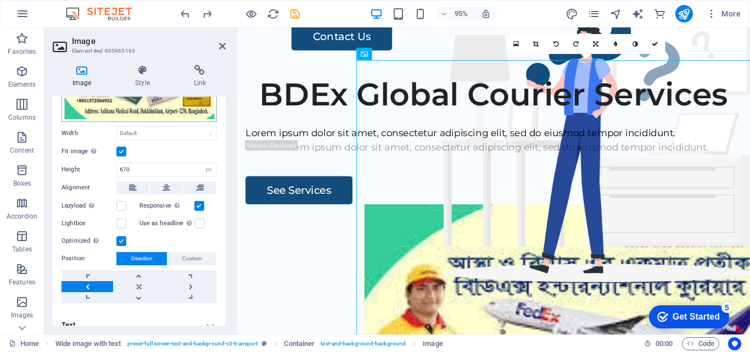
scroll to position [134, 0]
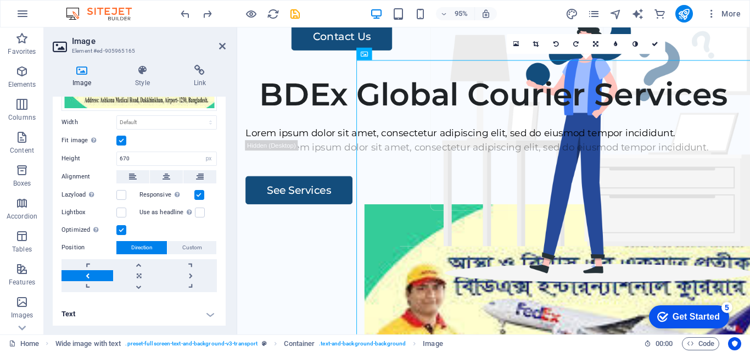
click at [106, 273] on link at bounding box center [87, 275] width 52 height 11
click at [81, 262] on link at bounding box center [87, 264] width 52 height 11
click at [89, 275] on link at bounding box center [87, 275] width 52 height 11
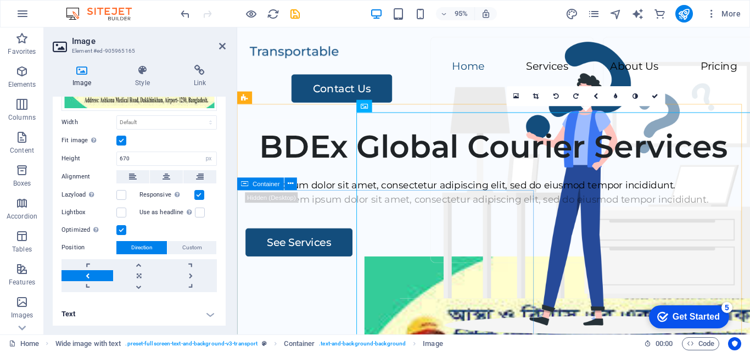
scroll to position [55, 0]
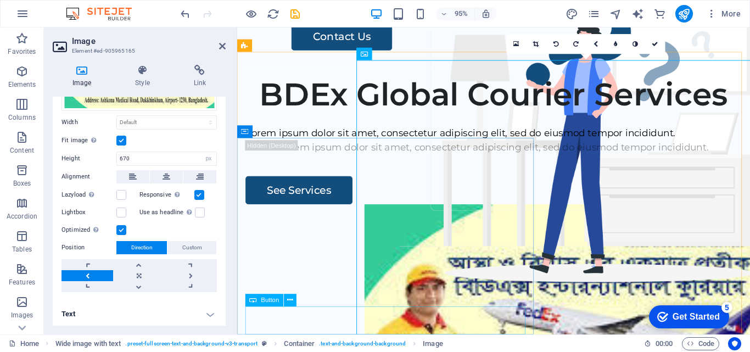
click at [296, 213] on div "See Services" at bounding box center [507, 199] width 522 height 30
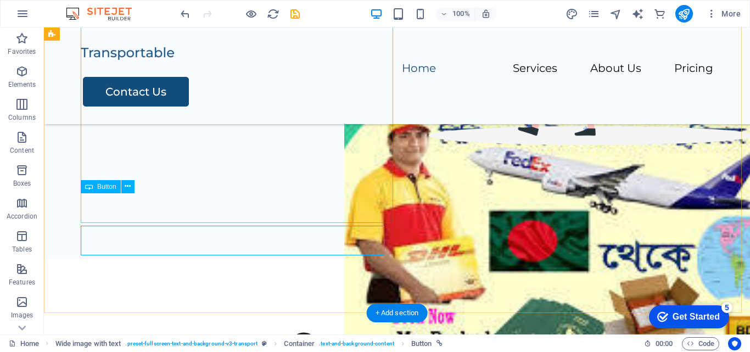
scroll to position [220, 0]
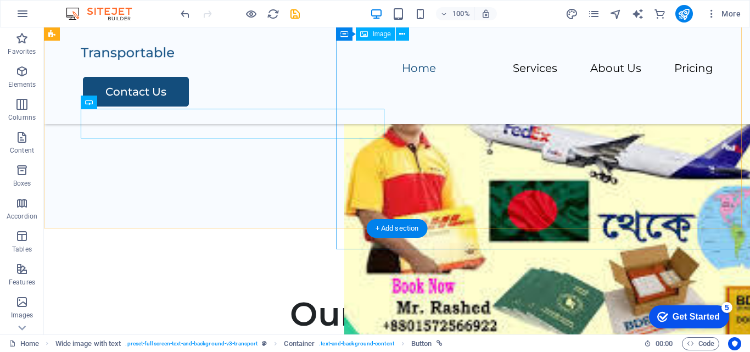
click at [489, 135] on figure at bounding box center [585, 202] width 482 height 368
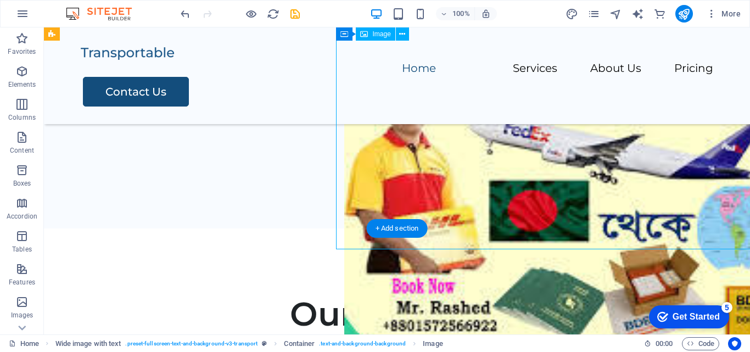
click at [489, 146] on figure at bounding box center [585, 202] width 482 height 368
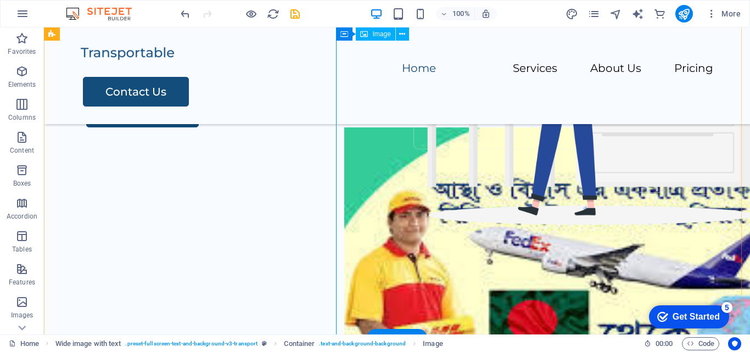
scroll to position [0, 0]
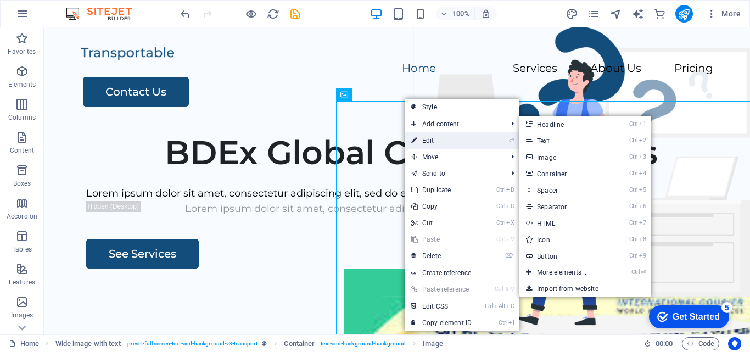
click at [451, 137] on link "⏎ Edit" at bounding box center [441, 140] width 74 height 16
select select "px"
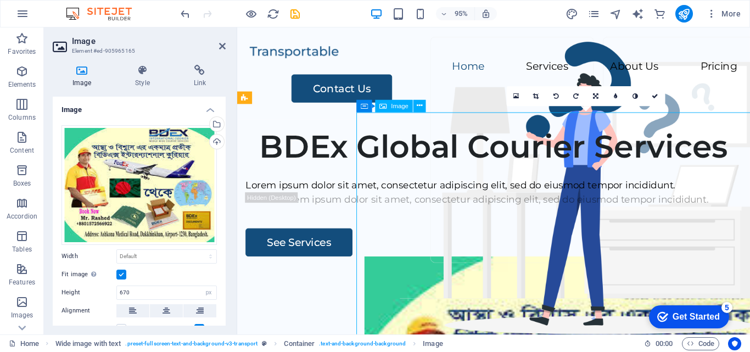
drag, startPoint x: 475, startPoint y: 150, endPoint x: 463, endPoint y: 129, distance: 24.6
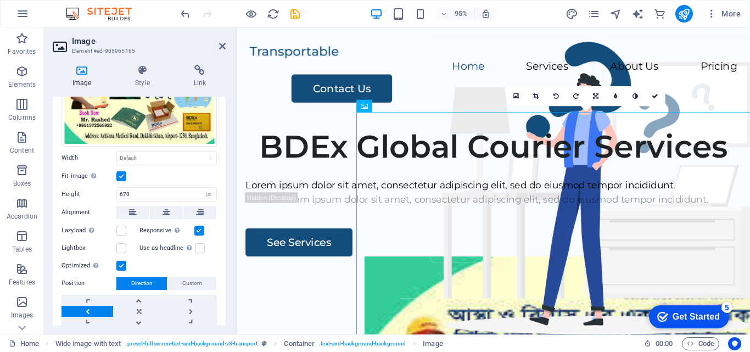
scroll to position [79, 0]
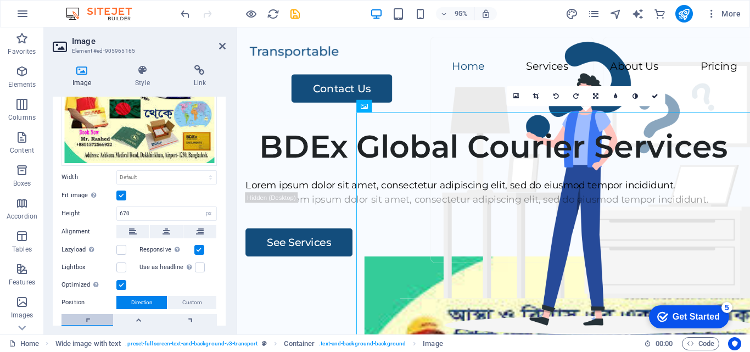
click at [87, 320] on link at bounding box center [87, 319] width 52 height 11
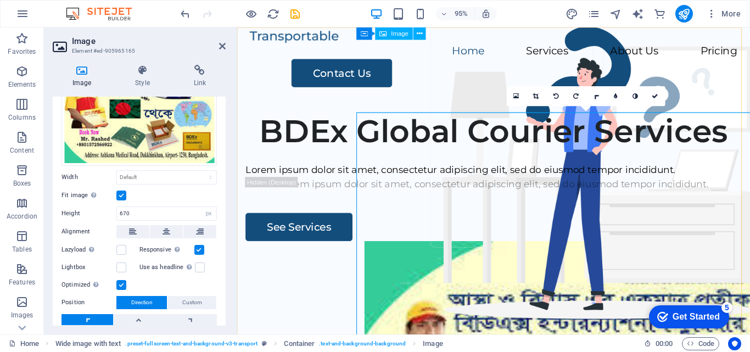
scroll to position [0, 0]
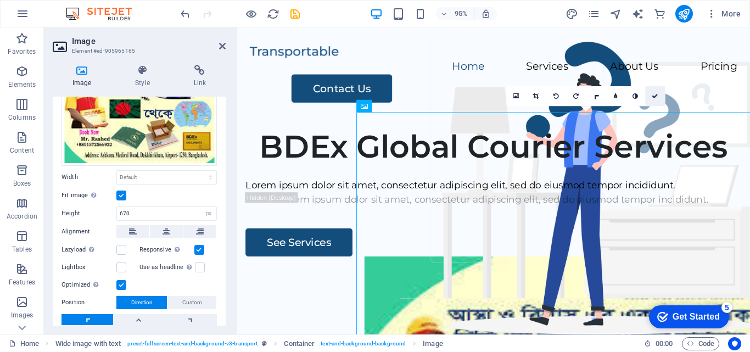
click at [659, 93] on link at bounding box center [655, 96] width 20 height 20
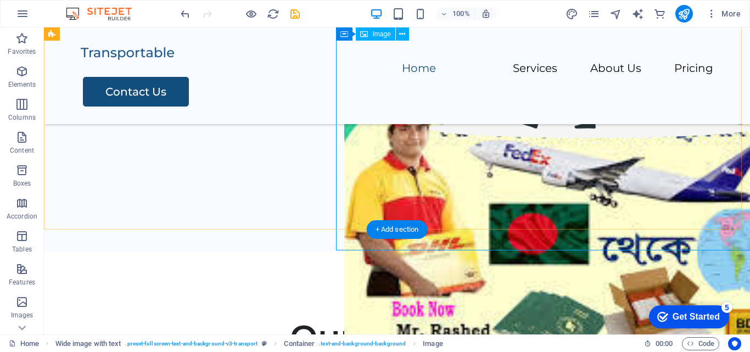
scroll to position [220, 0]
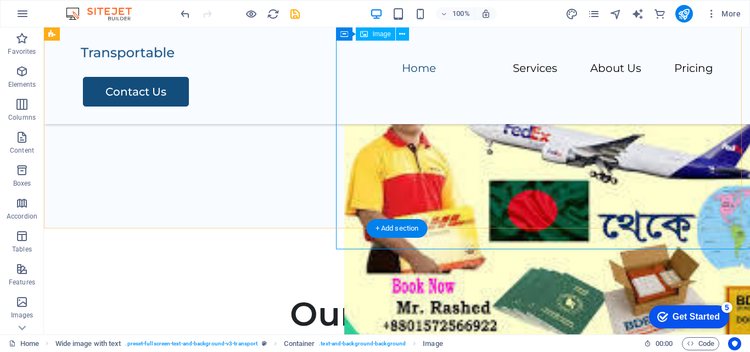
click at [516, 152] on figure at bounding box center [585, 202] width 482 height 368
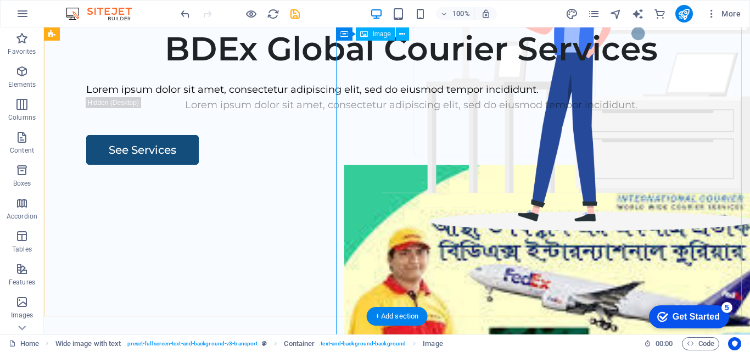
scroll to position [0, 0]
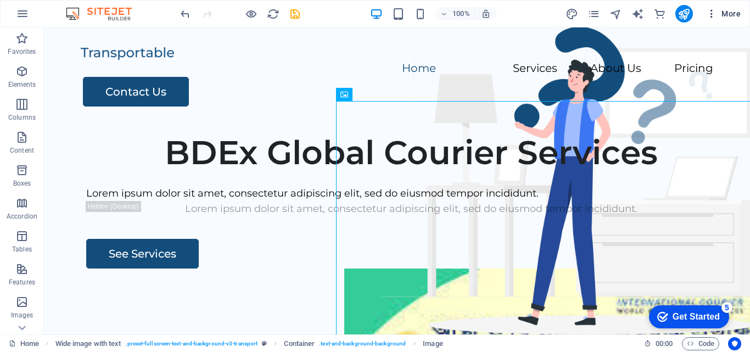
click at [709, 14] on icon "button" at bounding box center [711, 13] width 11 height 11
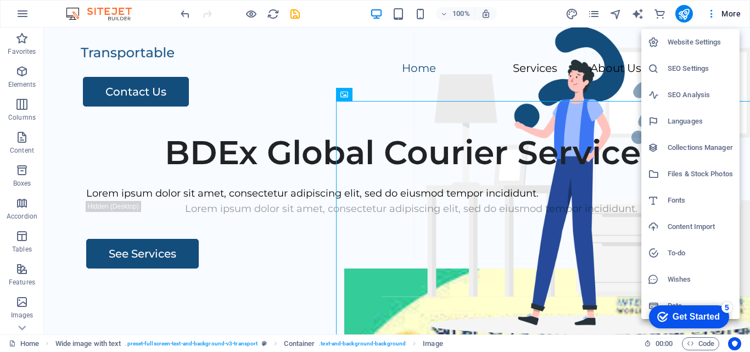
click at [688, 42] on h6 "Website Settings" at bounding box center [699, 42] width 65 height 13
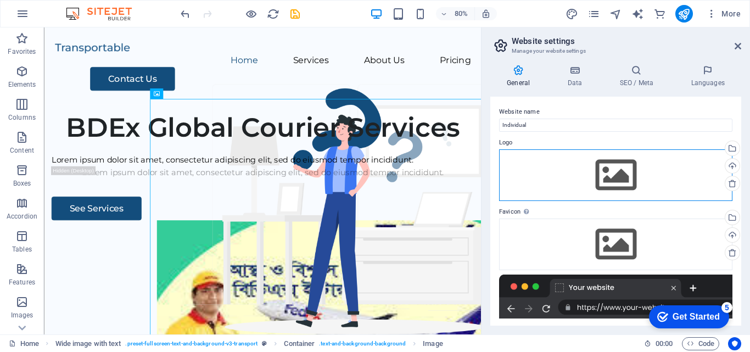
click at [601, 160] on div "Drag files here, click to choose files or select files from Files or our free s…" at bounding box center [615, 175] width 233 height 52
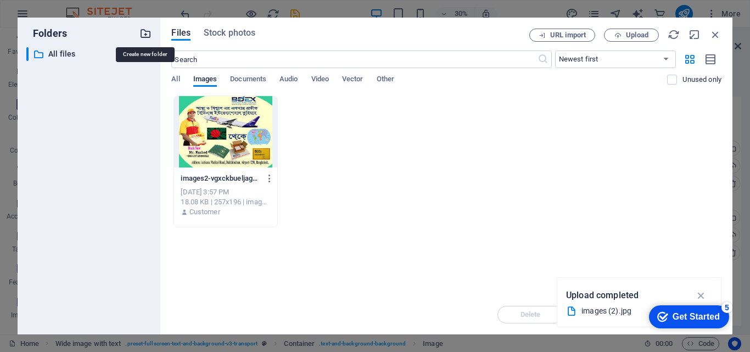
click at [147, 35] on icon "button" at bounding box center [145, 33] width 12 height 12
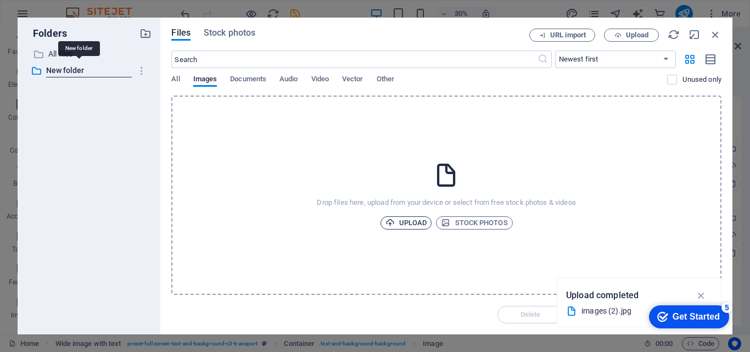
click at [411, 224] on span "Upload" at bounding box center [406, 222] width 42 height 13
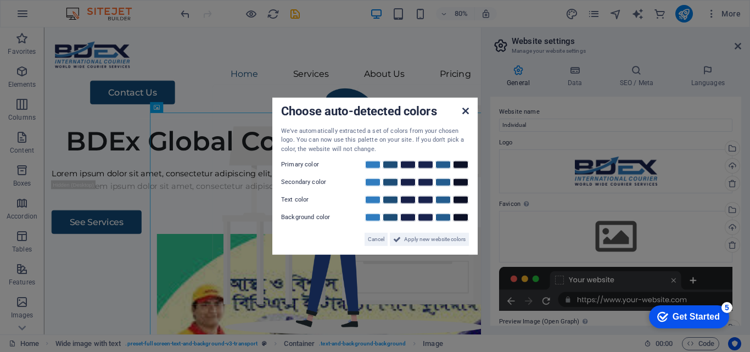
click at [467, 109] on icon at bounding box center [465, 110] width 7 height 9
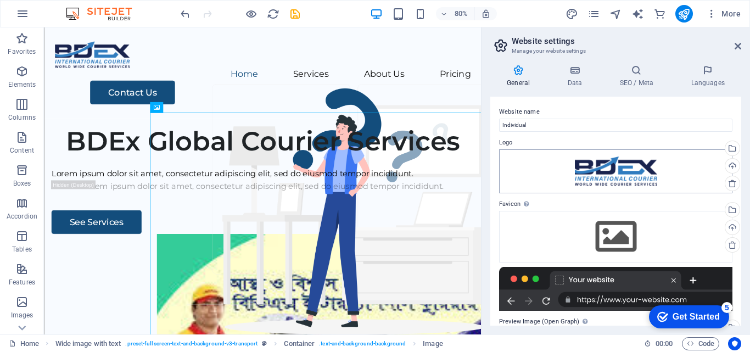
scroll to position [55, 0]
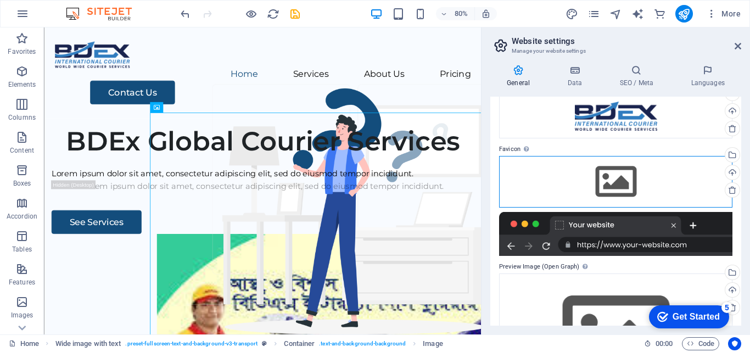
click at [609, 182] on div "Drag files here, click to choose files or select files from Files or our free s…" at bounding box center [615, 182] width 233 height 52
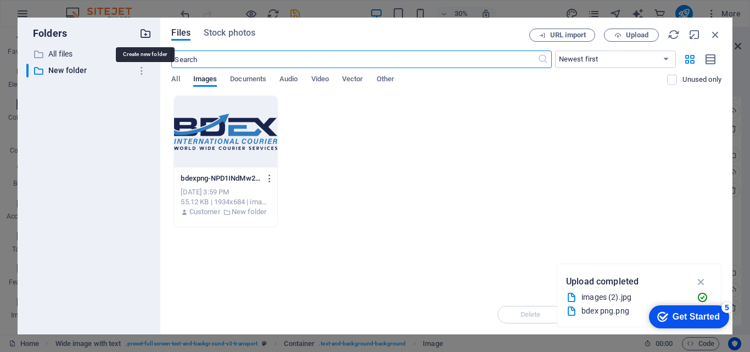
click at [142, 35] on icon "button" at bounding box center [145, 33] width 12 height 12
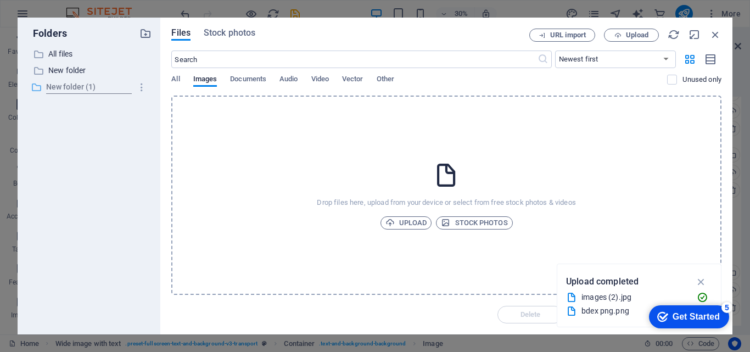
click at [64, 86] on input "New folder (1)" at bounding box center [90, 87] width 88 height 13
click at [64, 86] on div "​ New folder (1) New folder (1)" at bounding box center [78, 87] width 105 height 14
click at [77, 84] on p "New folder (1)" at bounding box center [89, 87] width 83 height 13
click at [412, 226] on span "Upload" at bounding box center [406, 222] width 42 height 13
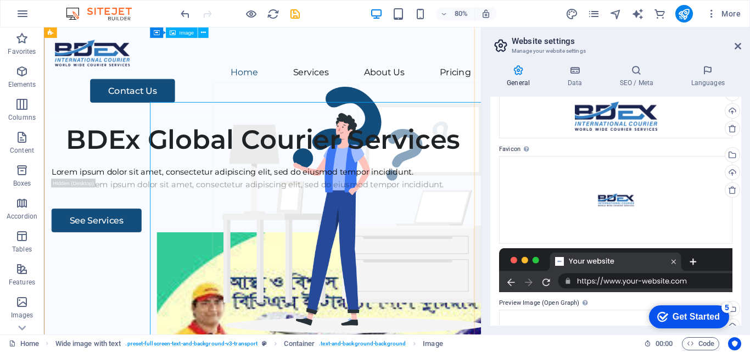
scroll to position [0, 0]
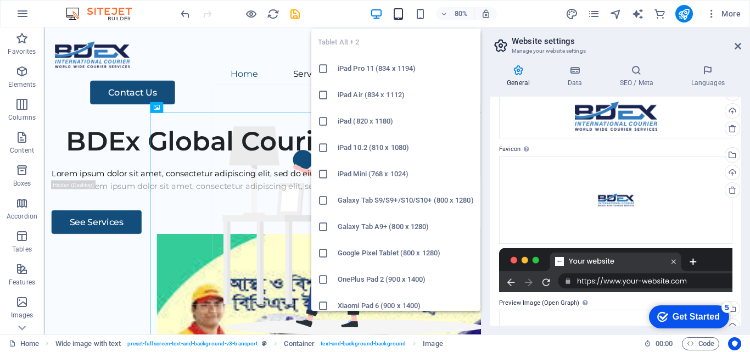
click at [0, 0] on icon "button" at bounding box center [0, 0] width 0 height 0
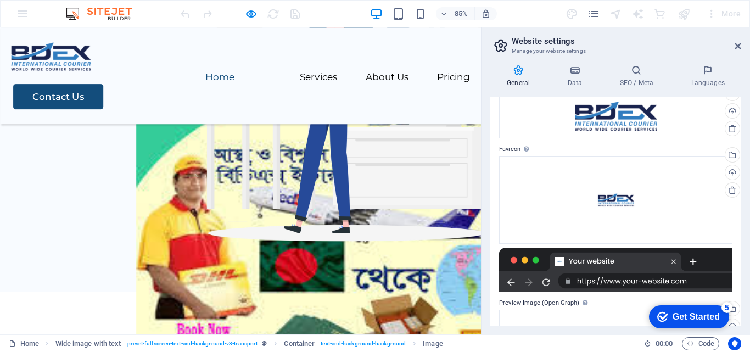
click at [47, 115] on link "See Services" at bounding box center [65, 100] width 113 height 30
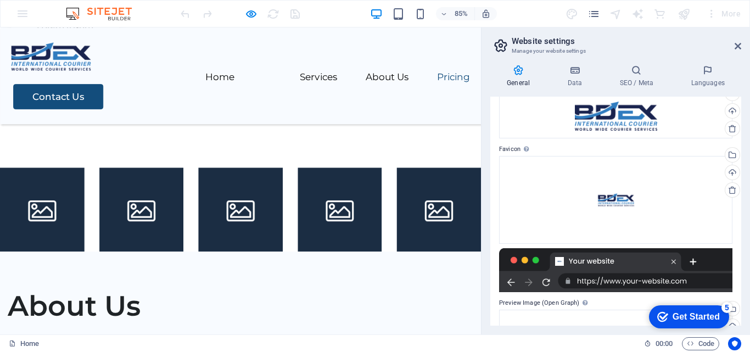
scroll to position [1505, 0]
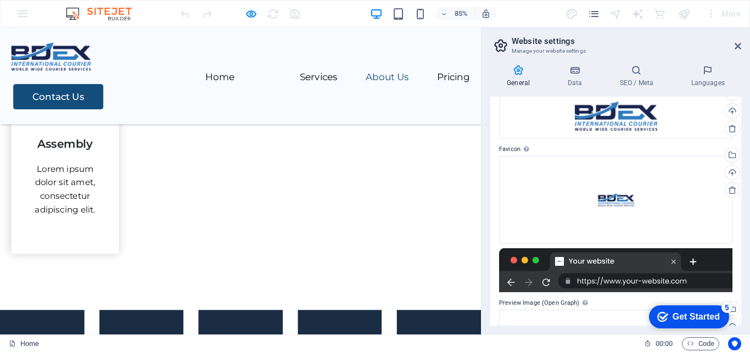
scroll to position [1285, 0]
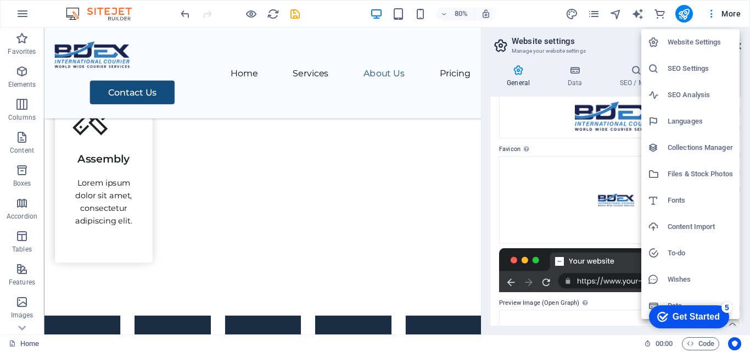
click at [254, 135] on div at bounding box center [375, 176] width 750 height 352
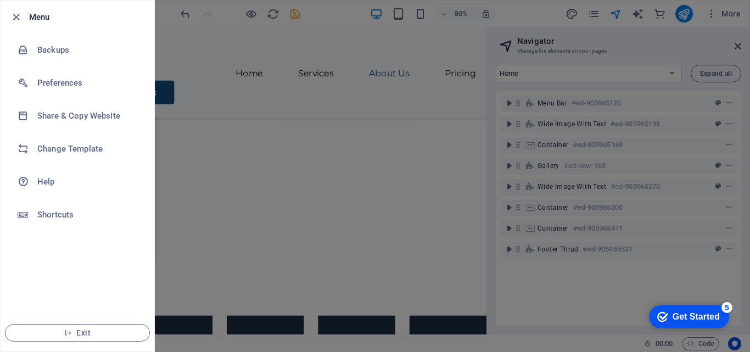
click at [211, 151] on div at bounding box center [375, 176] width 750 height 352
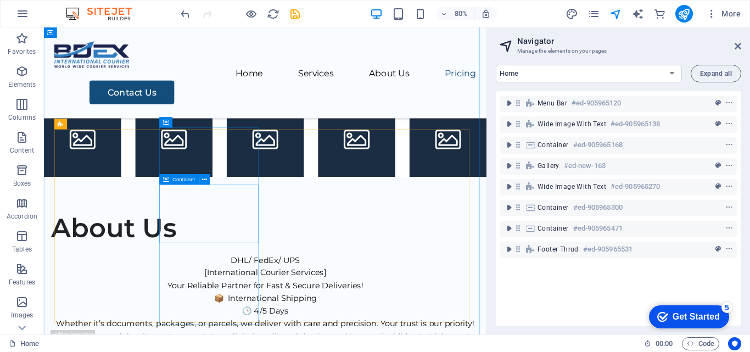
scroll to position [1560, 0]
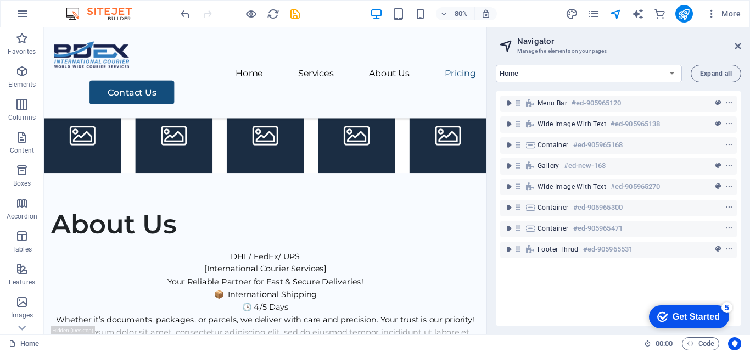
click at [101, 10] on img at bounding box center [104, 13] width 82 height 13
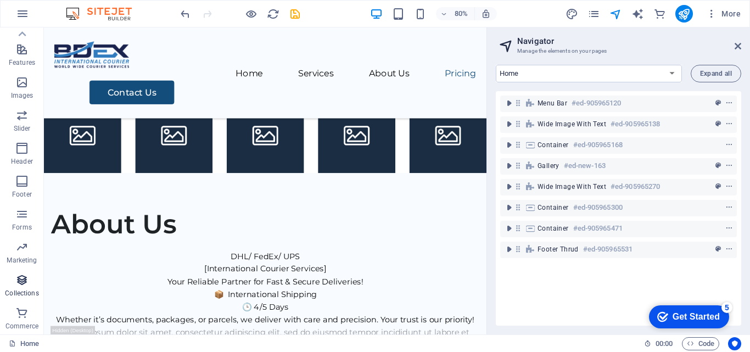
scroll to position [220, 0]
click at [0, 0] on link "Home" at bounding box center [0, 0] width 0 height 0
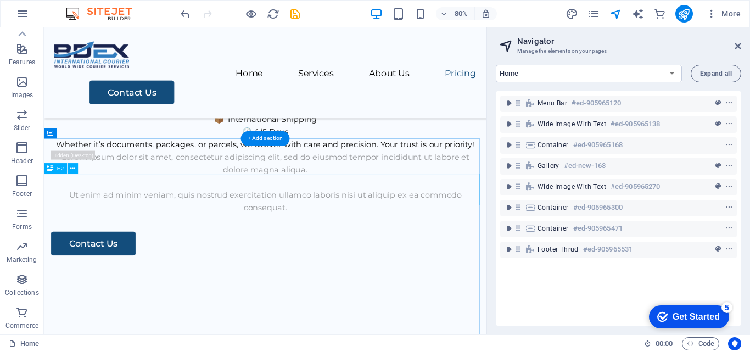
scroll to position [1724, 0]
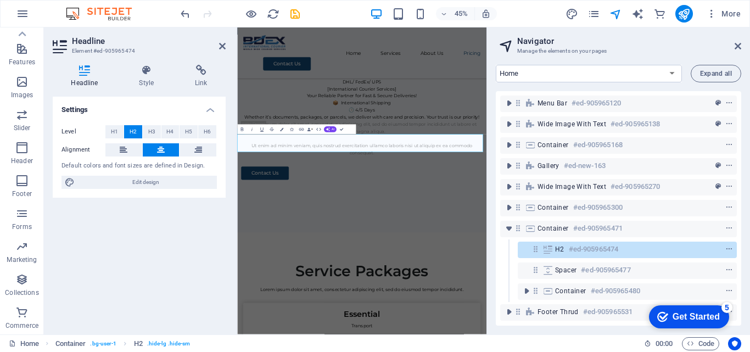
click at [140, 235] on div "Settings Level H1 H2 H3 H4 H5 H6 Alignment Default colors and font sizes are de…" at bounding box center [139, 211] width 173 height 229
click at [319, 127] on icon "button" at bounding box center [319, 129] width 6 height 6
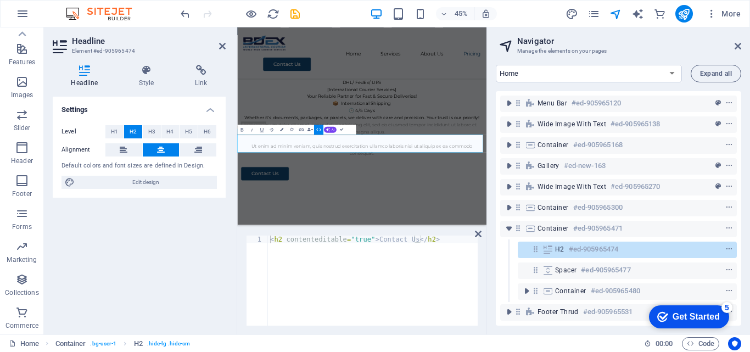
click at [316, 130] on icon "button" at bounding box center [319, 129] width 6 height 6
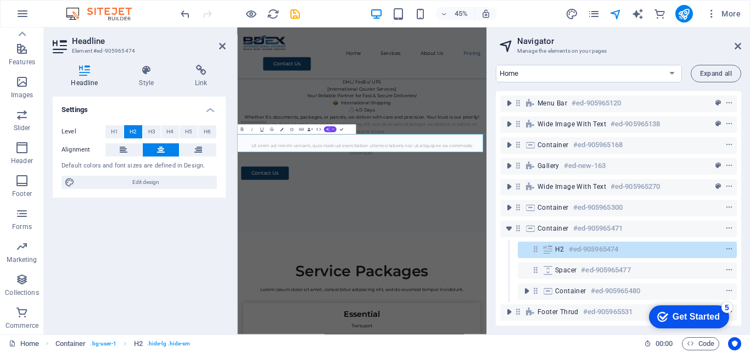
click at [330, 128] on button "AI" at bounding box center [330, 129] width 13 height 6
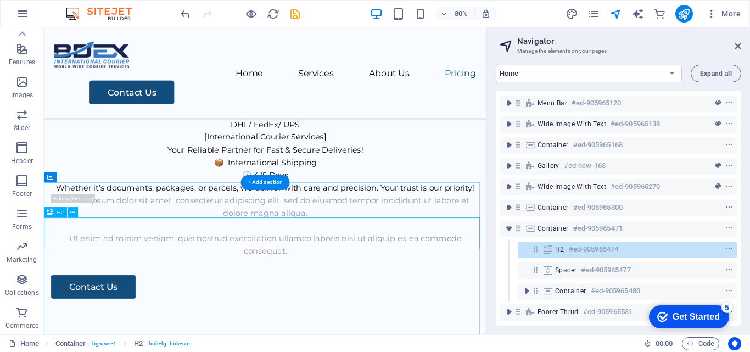
click at [71, 211] on icon at bounding box center [73, 212] width 5 height 9
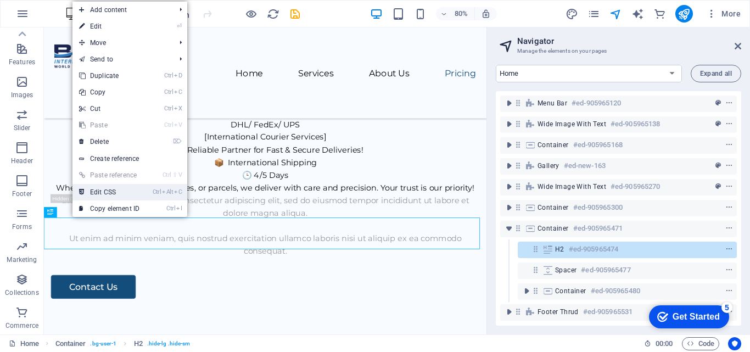
click at [118, 190] on link "Ctrl Alt C Edit CSS" at bounding box center [109, 192] width 74 height 16
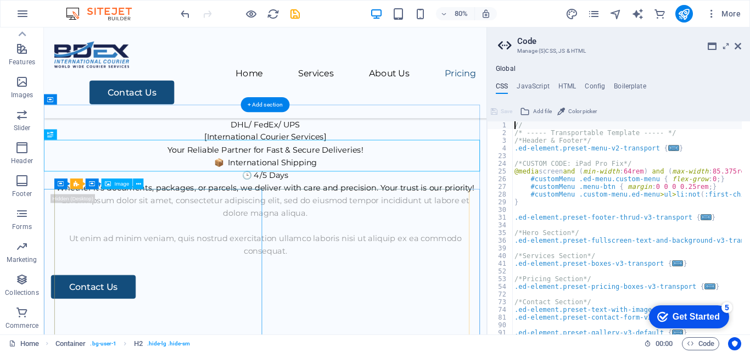
scroll to position [1821, 0]
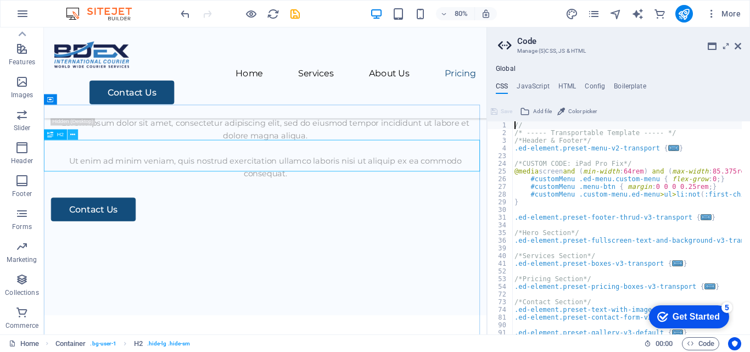
click at [73, 131] on icon at bounding box center [73, 134] width 5 height 9
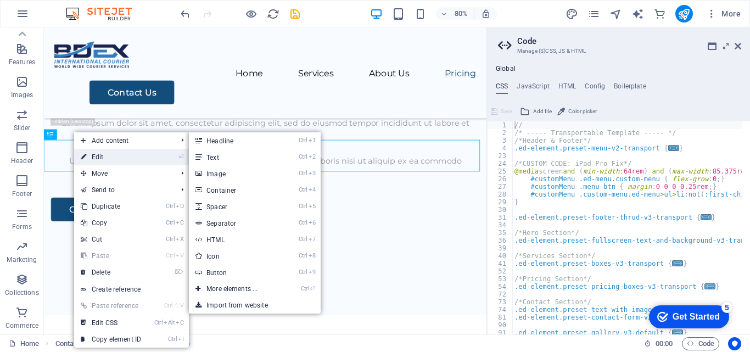
click at [108, 157] on link "⏎ Edit" at bounding box center [111, 157] width 74 height 16
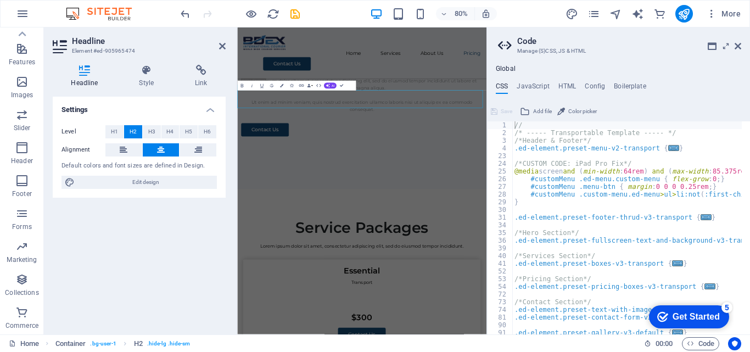
scroll to position [1822, 0]
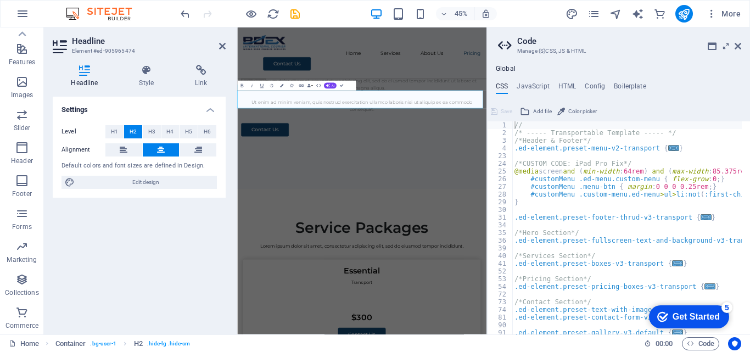
click at [229, 40] on aside "Headline Element #ed-905965474 Headline Style Link Settings Level H1 H2 H3 H4 H…" at bounding box center [140, 180] width 193 height 307
click at [222, 43] on icon at bounding box center [222, 46] width 7 height 9
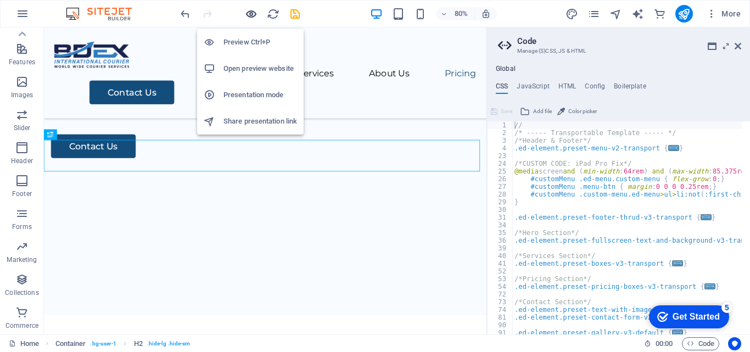
scroll to position [1819, 0]
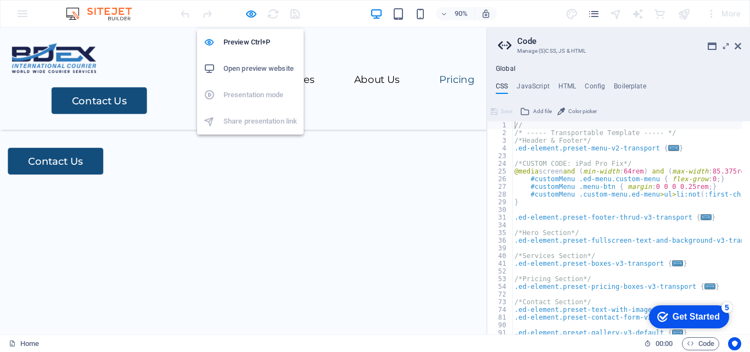
click at [242, 68] on h6 "Open preview website" at bounding box center [260, 68] width 74 height 13
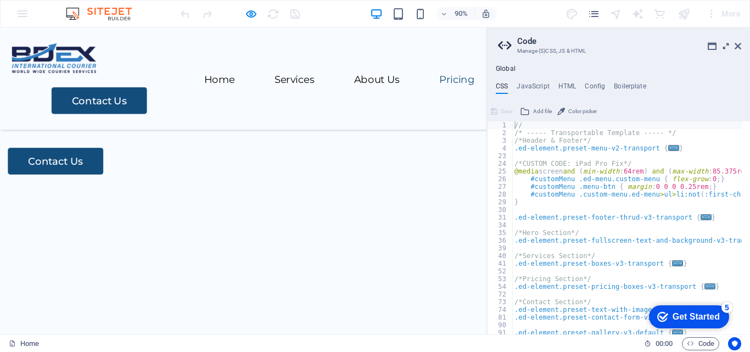
click at [726, 44] on icon at bounding box center [726, 46] width 0 height 9
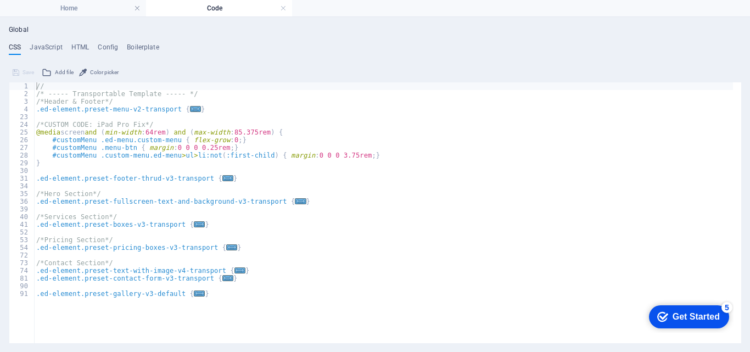
scroll to position [0, 0]
click at [47, 45] on h4 "JavaScript" at bounding box center [46, 49] width 32 height 12
type textarea "/* JS for preset "Menu V2" */"
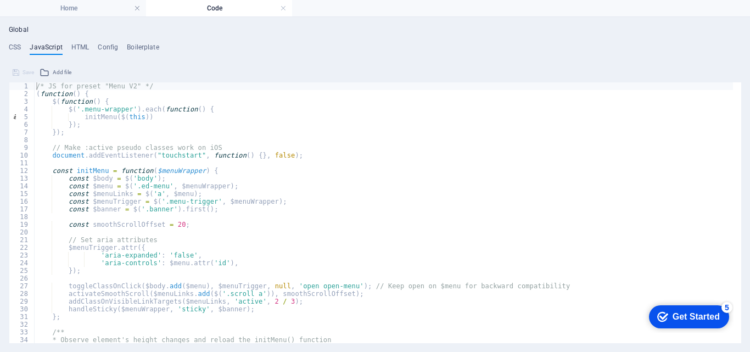
click at [16, 23] on div "Global CSS JavaScript HTML Config Boilerplate // 1 2 3 4 23 24 25 26 27 28 29 3…" at bounding box center [375, 184] width 750 height 335
click at [16, 30] on h4 "Global" at bounding box center [19, 30] width 20 height 9
click at [284, 7] on link at bounding box center [283, 8] width 7 height 10
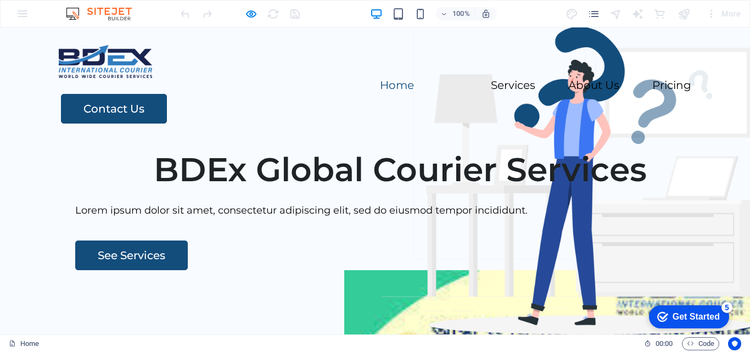
click at [380, 80] on link "Home" at bounding box center [397, 85] width 34 height 11
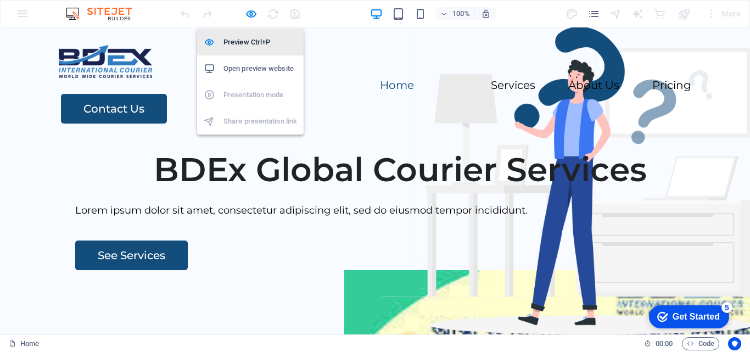
click at [245, 43] on h6 "Preview Ctrl+P" at bounding box center [260, 42] width 74 height 13
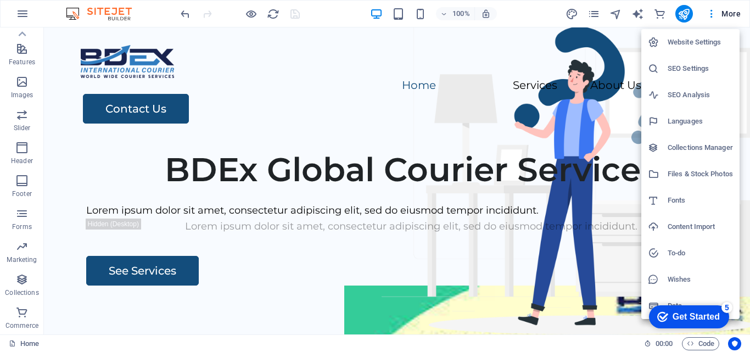
click at [567, 55] on div at bounding box center [375, 176] width 750 height 352
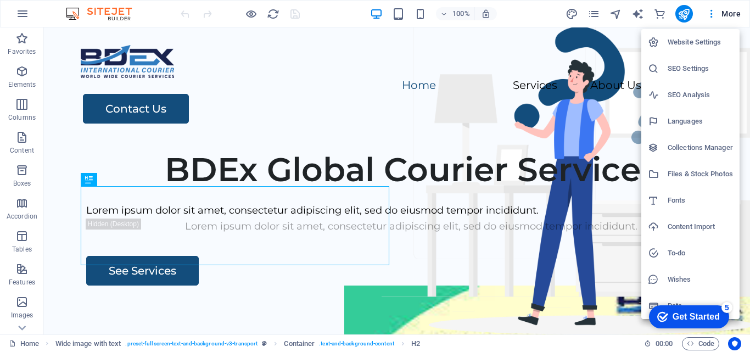
click at [680, 201] on h6 "Fonts" at bounding box center [699, 200] width 65 height 13
select select "popularity"
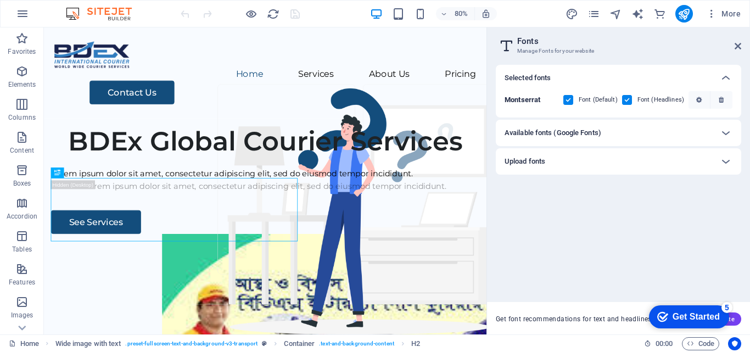
click at [529, 164] on h6 "Upload fonts" at bounding box center [524, 161] width 41 height 13
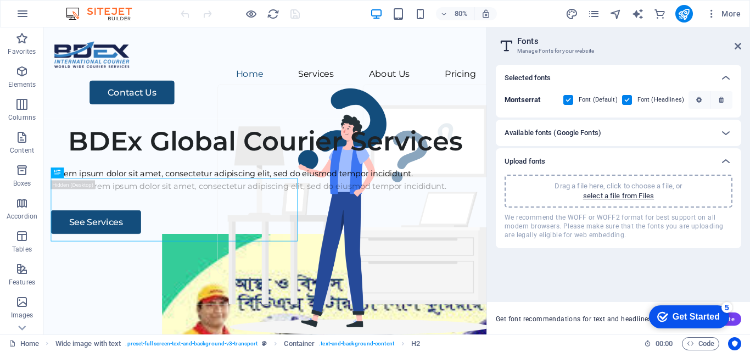
click at [541, 128] on h6 "Available fonts (Google Fonts)" at bounding box center [552, 132] width 97 height 13
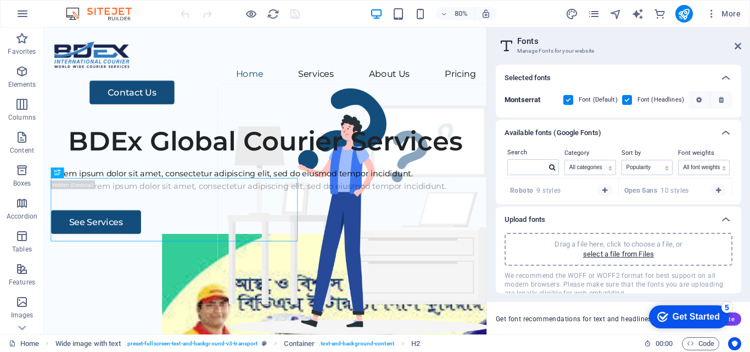
click at [540, 99] on b "Montserrat" at bounding box center [522, 99] width 36 height 8
click at [143, 94] on div "Contact Us" at bounding box center [342, 109] width 483 height 30
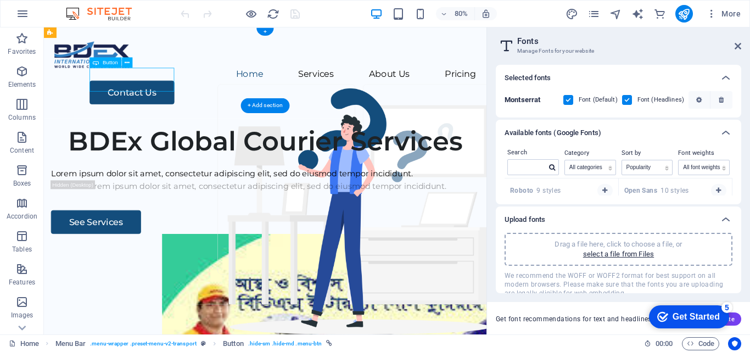
click at [165, 94] on div "Contact Us" at bounding box center [342, 109] width 483 height 30
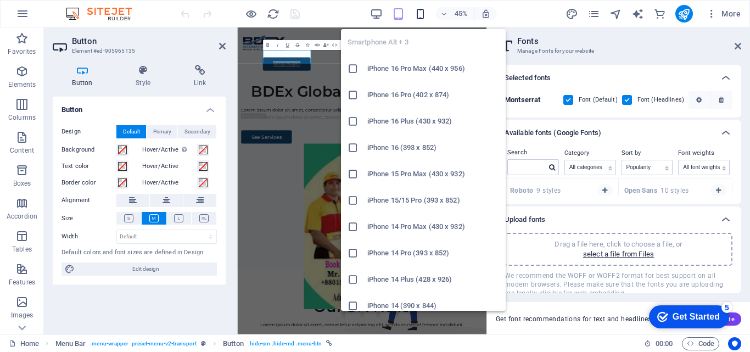
click at [416, 13] on icon "button" at bounding box center [420, 14] width 13 height 13
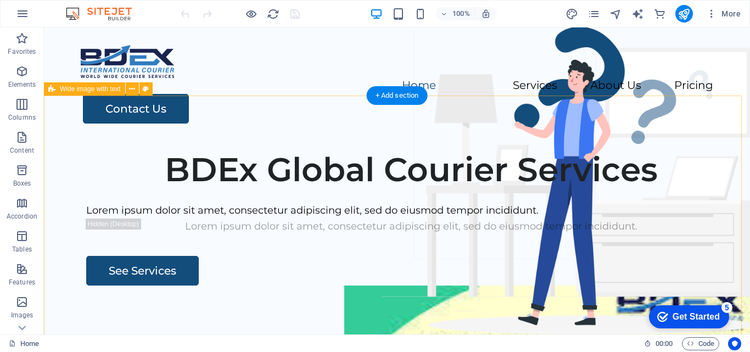
scroll to position [54, 0]
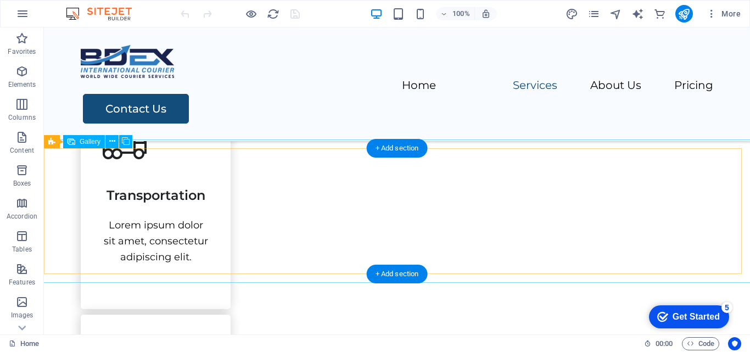
scroll to position [768, 0]
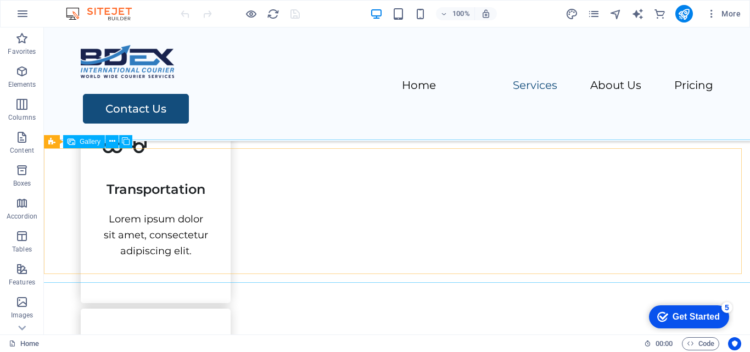
click at [0, 0] on icon at bounding box center [0, 0] width 0 height 0
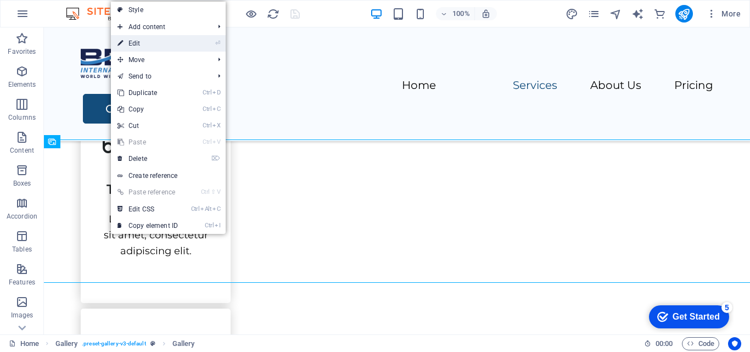
click at [151, 43] on link "⏎ Edit" at bounding box center [148, 43] width 74 height 16
select select "4"
select select "px"
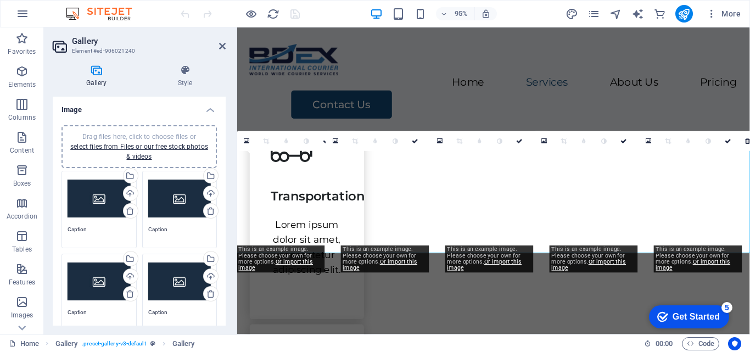
click at [104, 198] on div "Drag files here, click to choose files or select files from Files or our free s…" at bounding box center [99, 199] width 63 height 44
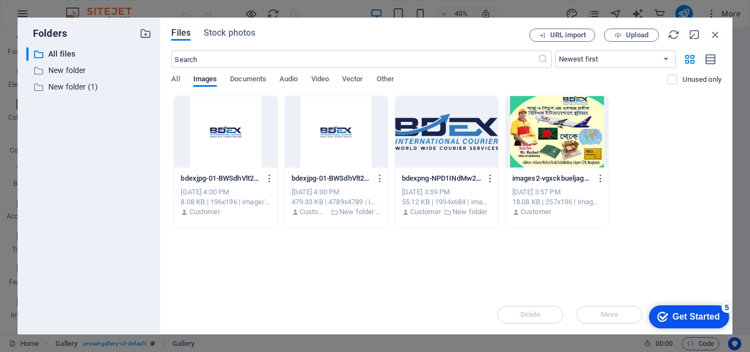
click at [539, 139] on div at bounding box center [556, 131] width 103 height 71
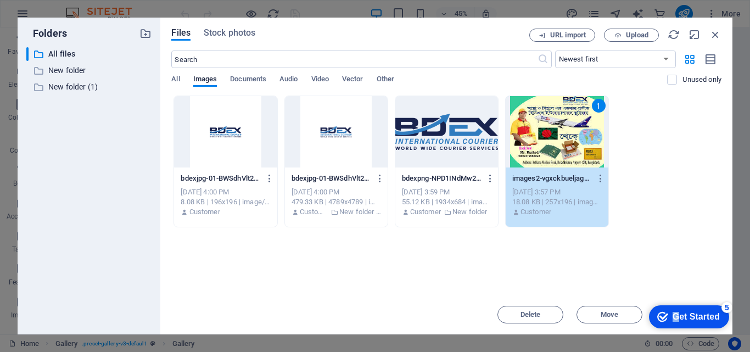
drag, startPoint x: 675, startPoint y: 311, endPoint x: 1319, endPoint y: 566, distance: 693.0
click at [677, 300] on html "checkmark Get Started 5 First Steps in the Editor Let's guide you through the t…" at bounding box center [688, 316] width 91 height 33
click at [626, 37] on span "Upload" at bounding box center [637, 35] width 23 height 7
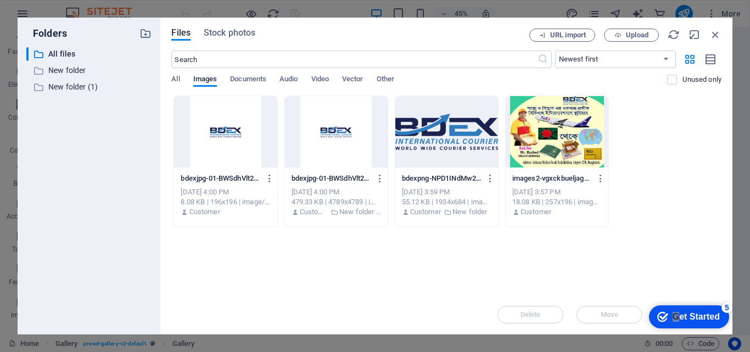
click at [458, 151] on div at bounding box center [446, 131] width 103 height 71
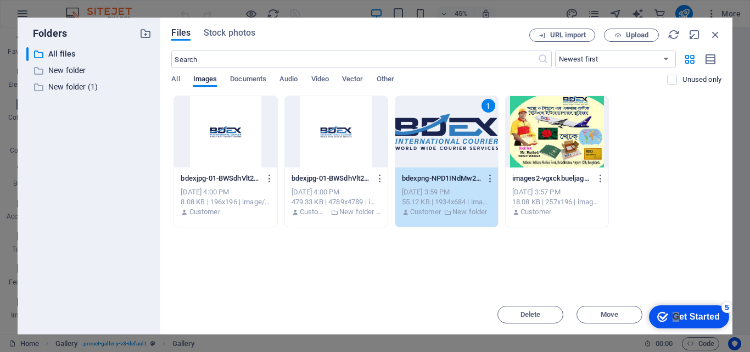
click at [332, 141] on div at bounding box center [336, 131] width 103 height 71
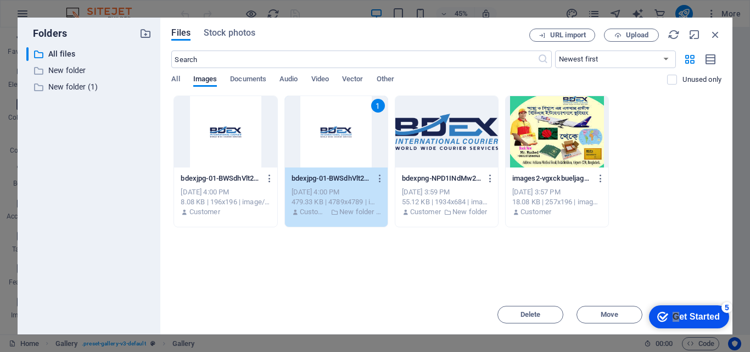
click at [440, 131] on div at bounding box center [446, 131] width 103 height 71
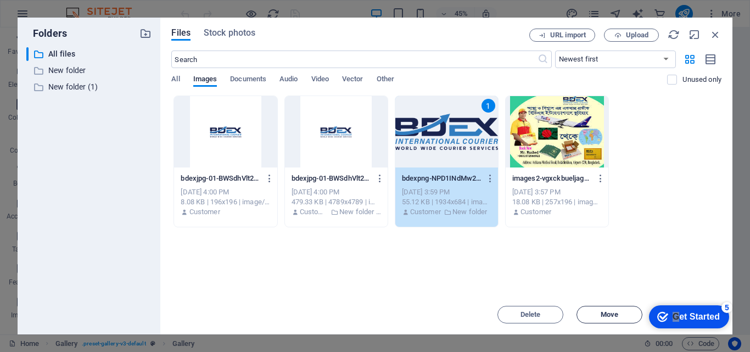
click at [594, 313] on span "Move" at bounding box center [609, 314] width 56 height 7
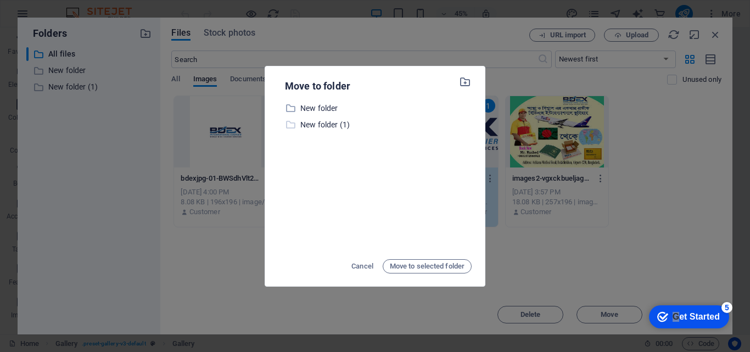
click at [318, 122] on p "New folder (1)" at bounding box center [385, 125] width 171 height 13
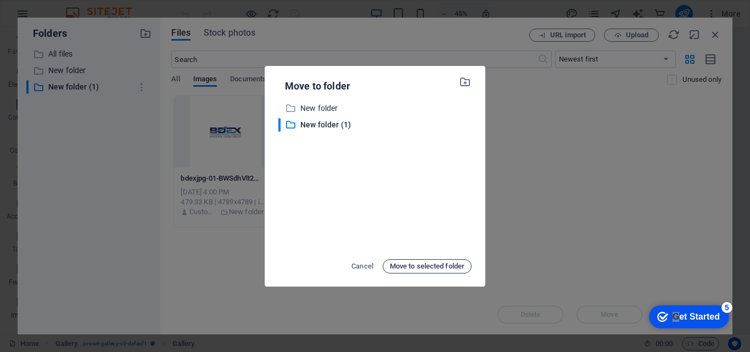
click at [414, 265] on span "Move to selected folder" at bounding box center [427, 266] width 75 height 13
click at [414, 267] on span "Move to selected folder" at bounding box center [427, 266] width 75 height 13
click at [319, 107] on p "New folder" at bounding box center [385, 108] width 171 height 13
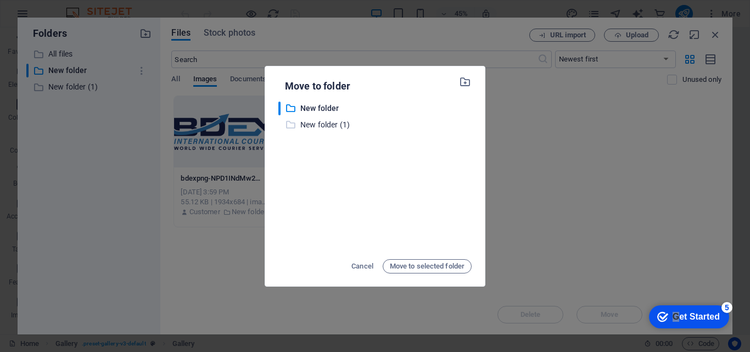
click at [323, 121] on p "New folder (1)" at bounding box center [385, 125] width 171 height 13
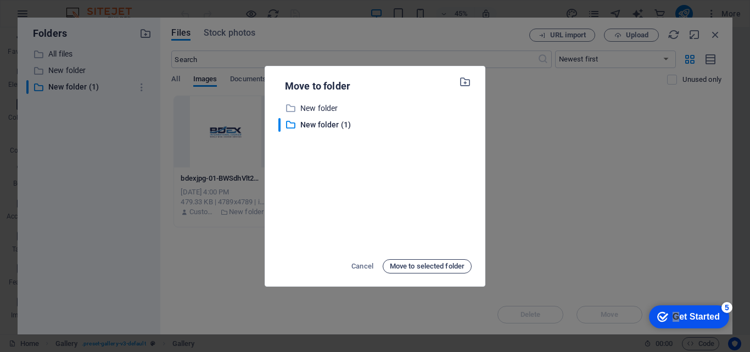
click at [418, 268] on span "Move to selected folder" at bounding box center [427, 266] width 75 height 13
click at [359, 269] on span "Cancel" at bounding box center [362, 266] width 22 height 13
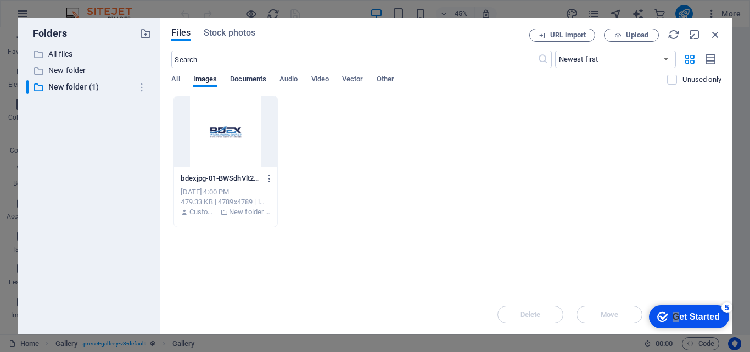
click at [239, 82] on span "Documents" at bounding box center [248, 79] width 36 height 15
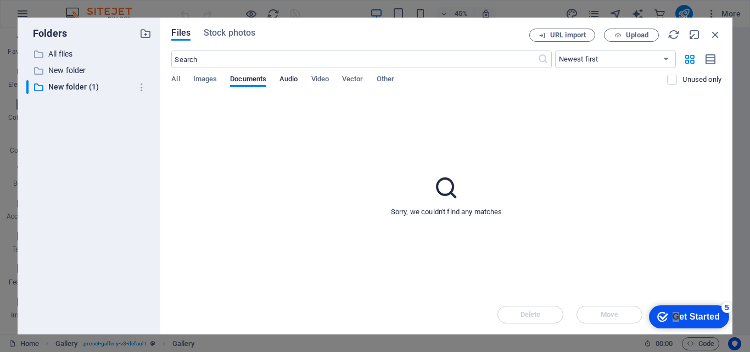
click at [289, 75] on span "Audio" at bounding box center [288, 79] width 18 height 15
click at [324, 82] on span "Video" at bounding box center [320, 79] width 18 height 15
click at [358, 82] on span "Vector" at bounding box center [352, 79] width 21 height 15
click at [394, 76] on span "Other" at bounding box center [385, 79] width 18 height 15
click at [237, 32] on span "Stock photos" at bounding box center [230, 32] width 52 height 13
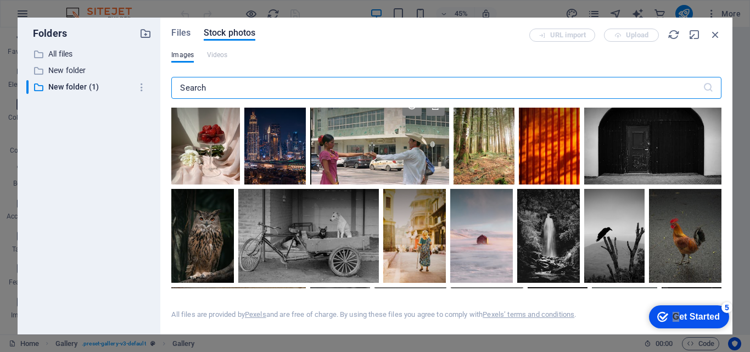
scroll to position [110, 0]
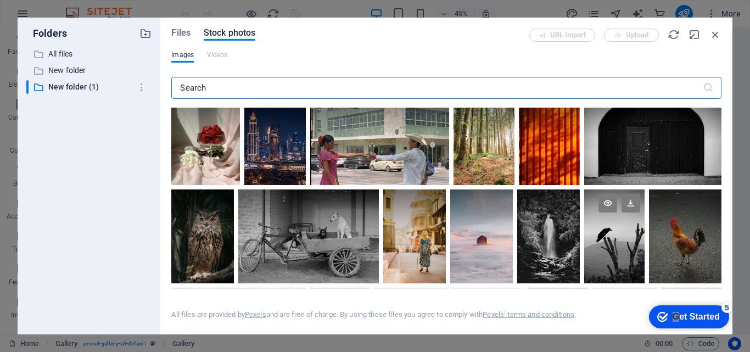
click at [609, 224] on div at bounding box center [614, 212] width 60 height 47
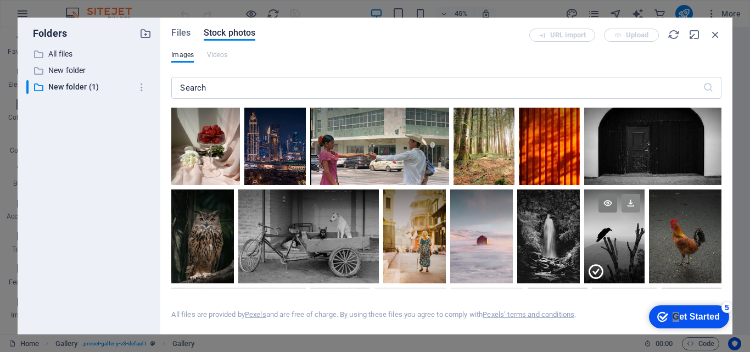
click at [626, 206] on icon at bounding box center [630, 203] width 19 height 19
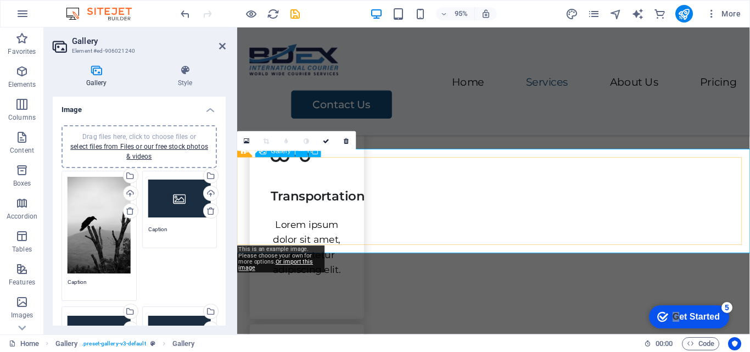
click at [328, 143] on icon at bounding box center [326, 141] width 7 height 6
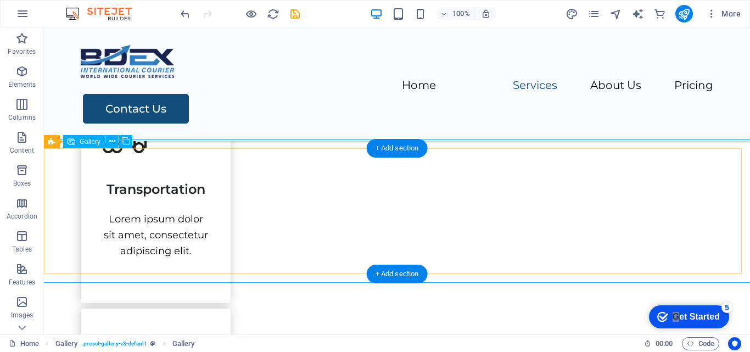
select select "4"
select select "px"
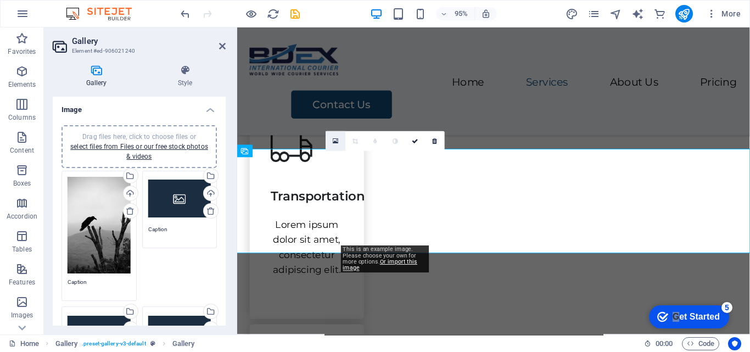
click at [336, 140] on icon at bounding box center [336, 140] width 6 height 7
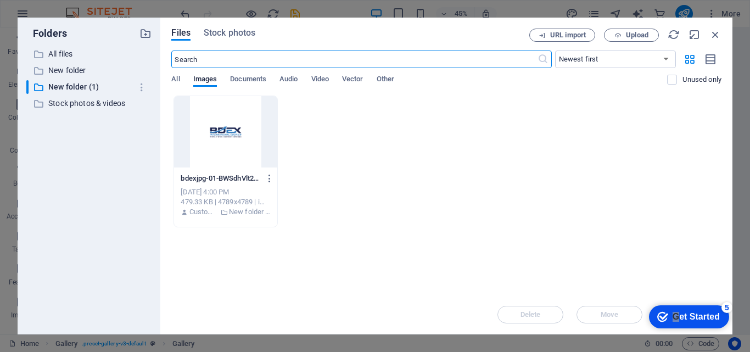
click at [234, 130] on div at bounding box center [225, 131] width 103 height 71
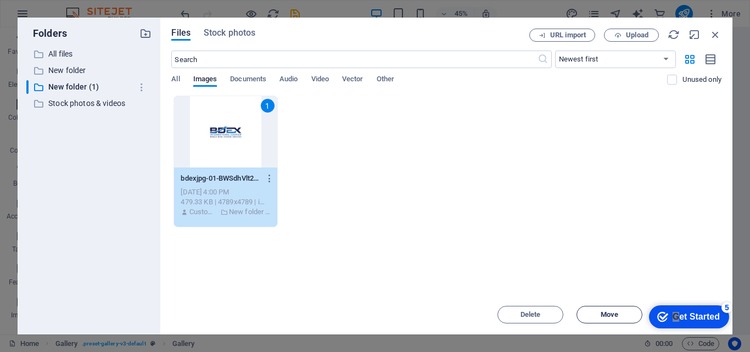
click at [600, 317] on span "Move" at bounding box center [609, 314] width 18 height 7
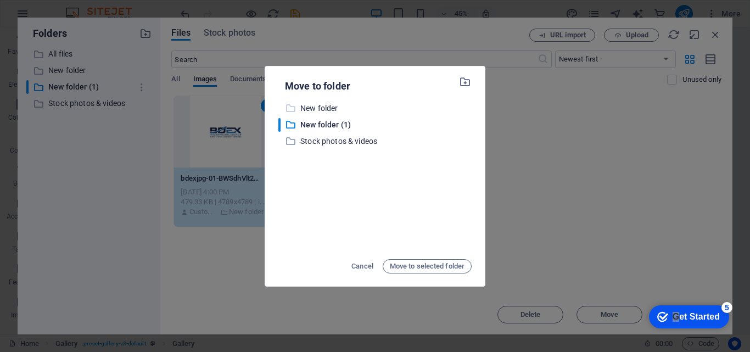
click at [321, 114] on p "New folder" at bounding box center [385, 108] width 171 height 13
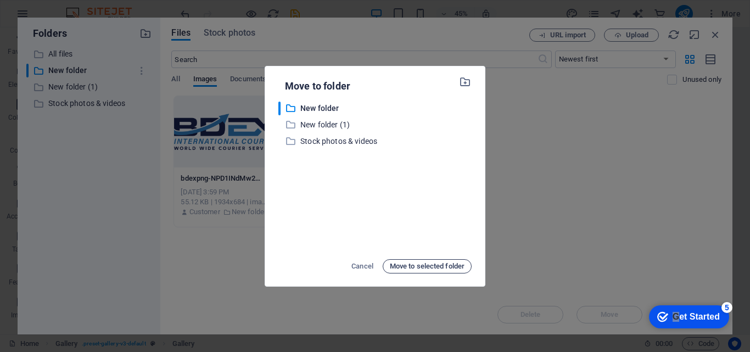
click at [414, 266] on span "Move to selected folder" at bounding box center [427, 266] width 75 height 13
click at [287, 108] on icon at bounding box center [290, 108] width 11 height 11
click at [321, 106] on p "New folder" at bounding box center [385, 108] width 171 height 13
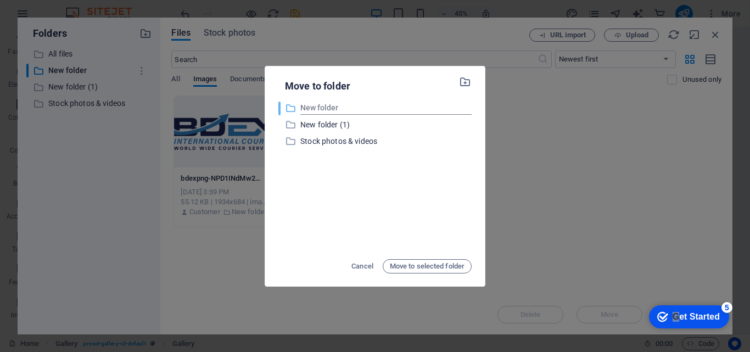
click at [372, 107] on input "New folder" at bounding box center [385, 108] width 171 height 13
click at [466, 81] on icon "button" at bounding box center [465, 82] width 13 height 12
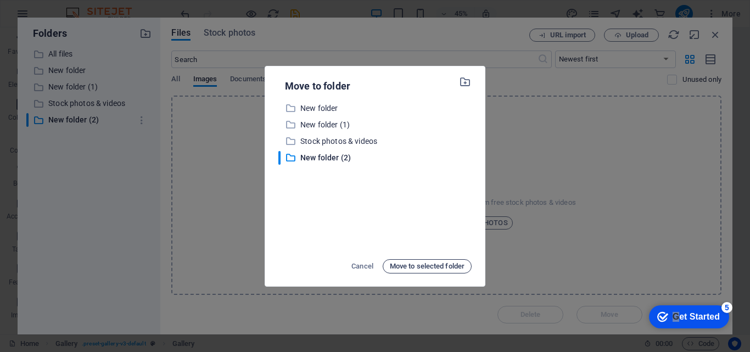
click at [419, 263] on span "Move to selected folder" at bounding box center [427, 266] width 75 height 13
click at [465, 80] on icon "button" at bounding box center [465, 82] width 13 height 12
click at [412, 265] on span "Move to selected folder" at bounding box center [427, 266] width 75 height 13
click at [363, 265] on span "Cancel" at bounding box center [362, 266] width 22 height 13
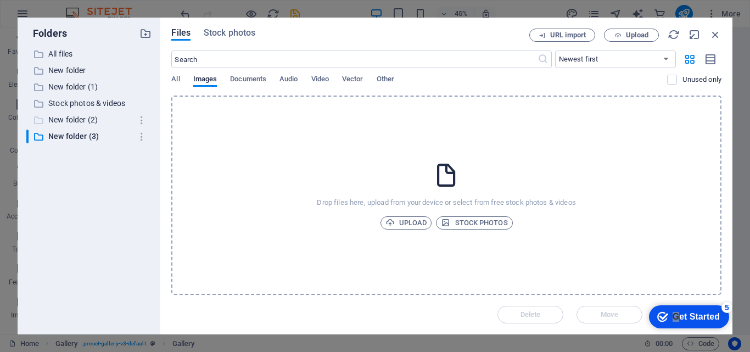
click at [76, 117] on p "New folder (2)" at bounding box center [89, 120] width 83 height 13
click at [77, 105] on p "Stock photos & videos" at bounding box center [89, 103] width 83 height 13
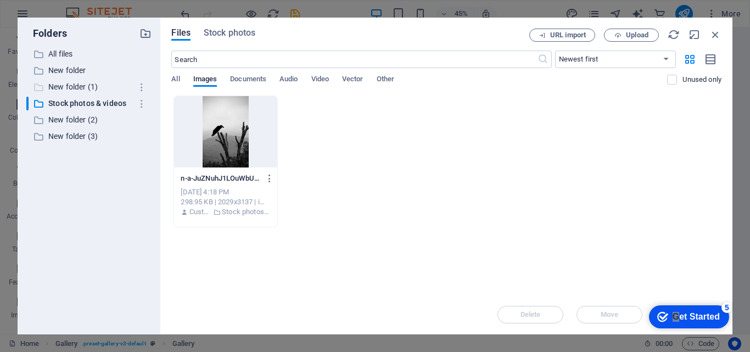
click at [69, 84] on p "New folder (1)" at bounding box center [89, 87] width 83 height 13
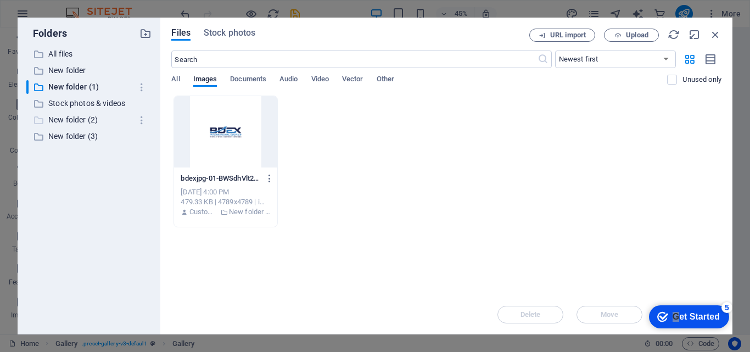
click at [70, 123] on p "New folder (2)" at bounding box center [89, 120] width 83 height 13
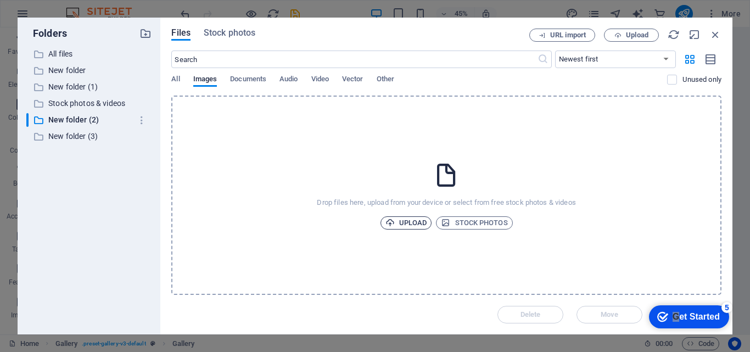
click at [415, 224] on span "Upload" at bounding box center [406, 222] width 42 height 13
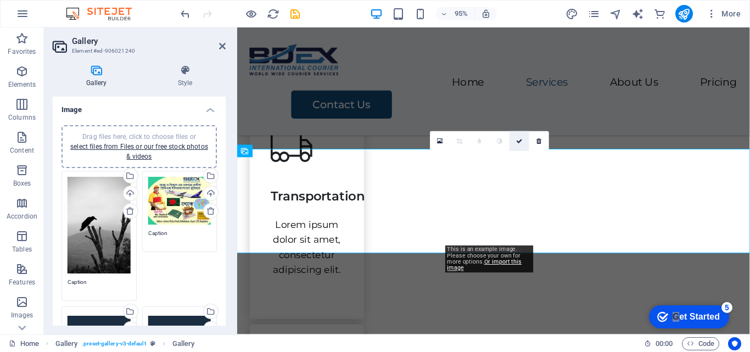
click at [516, 142] on icon at bounding box center [519, 141] width 7 height 6
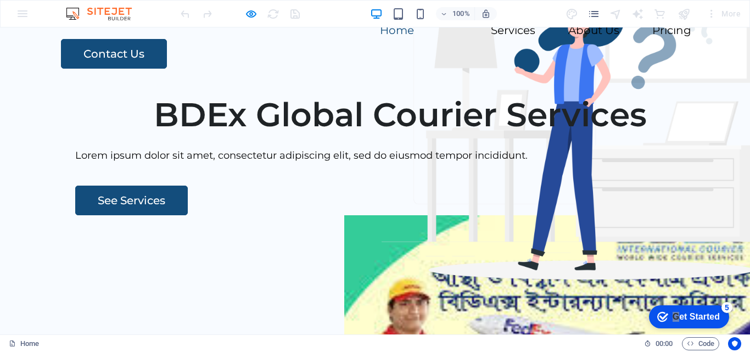
scroll to position [0, 0]
